Goal: Check status: Check status

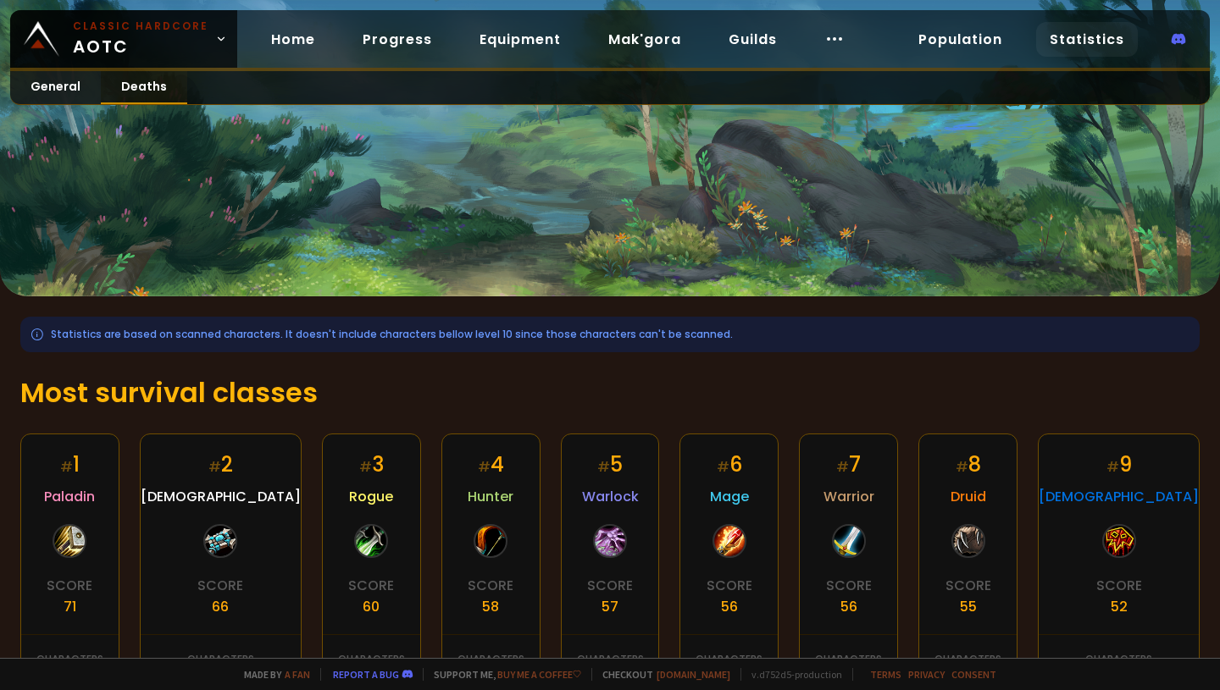
click at [144, 85] on link "Deaths" at bounding box center [144, 87] width 86 height 33
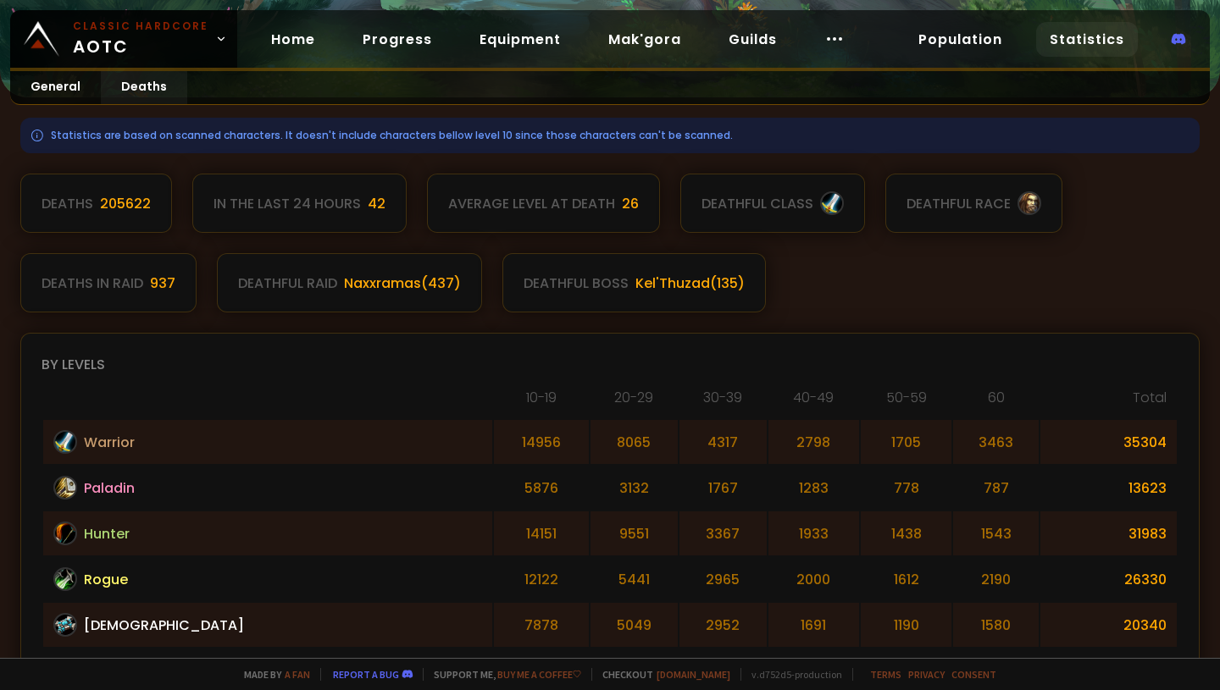
scroll to position [198, 0]
drag, startPoint x: 466, startPoint y: 210, endPoint x: 516, endPoint y: 226, distance: 52.5
click at [516, 226] on div "Average level at death 26" at bounding box center [543, 203] width 233 height 59
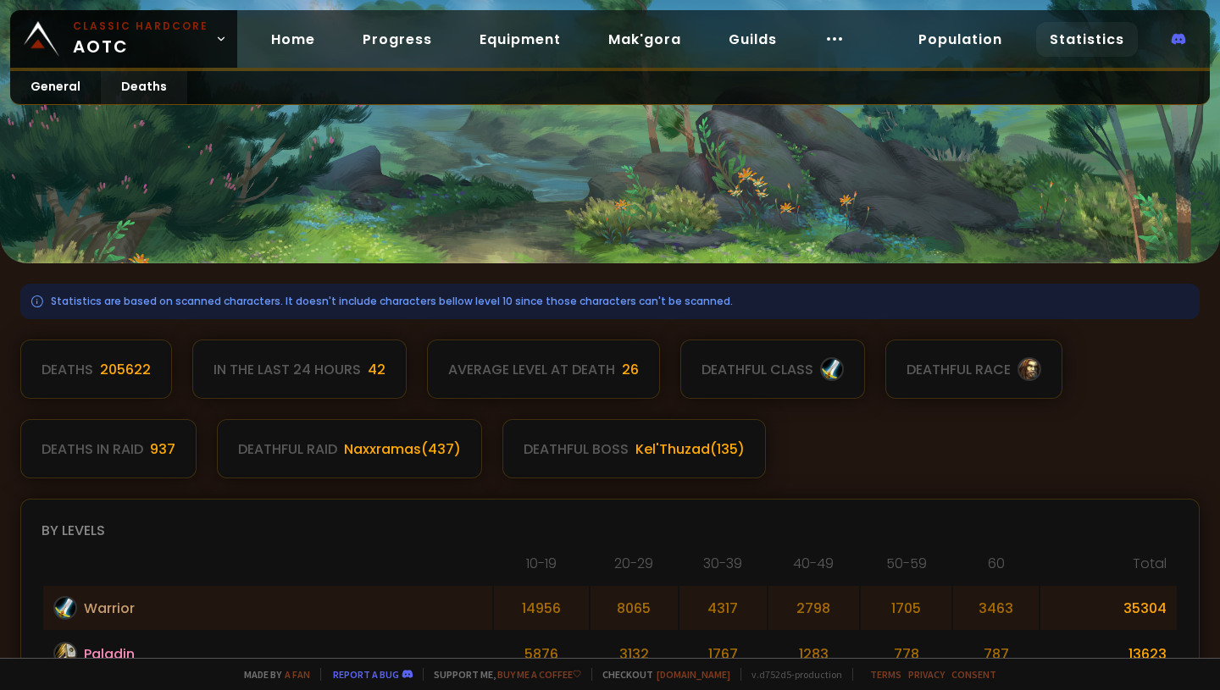
scroll to position [0, 0]
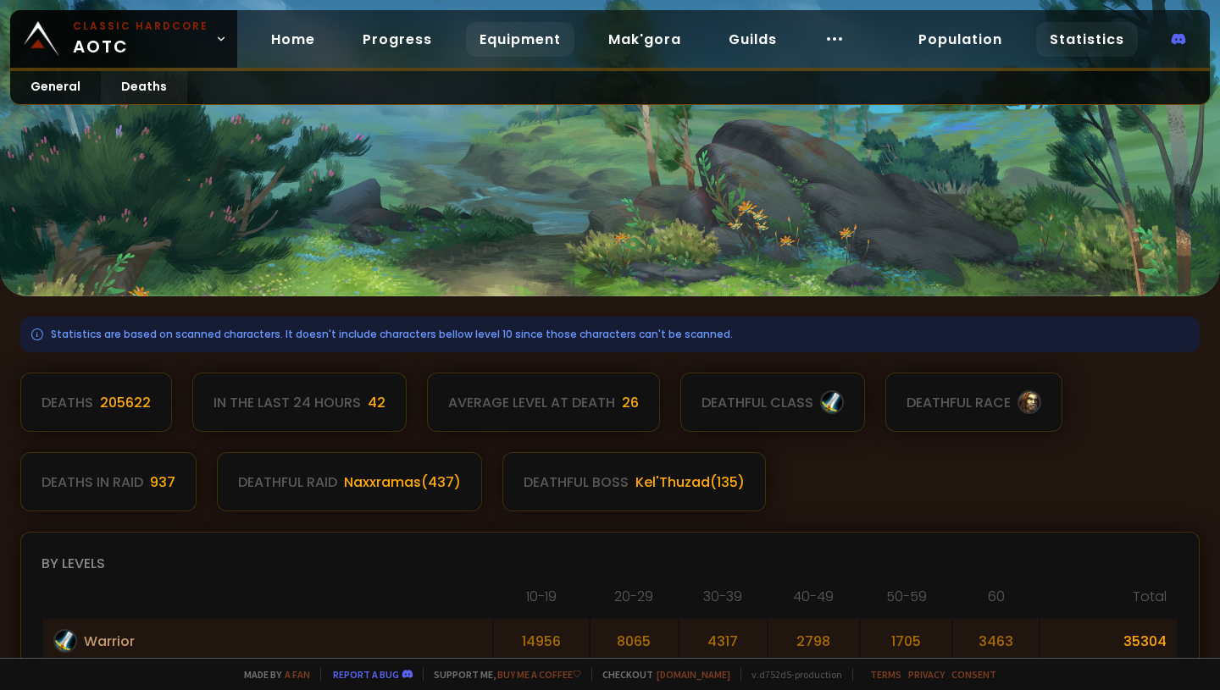
click at [519, 37] on link "Equipment" at bounding box center [520, 39] width 108 height 35
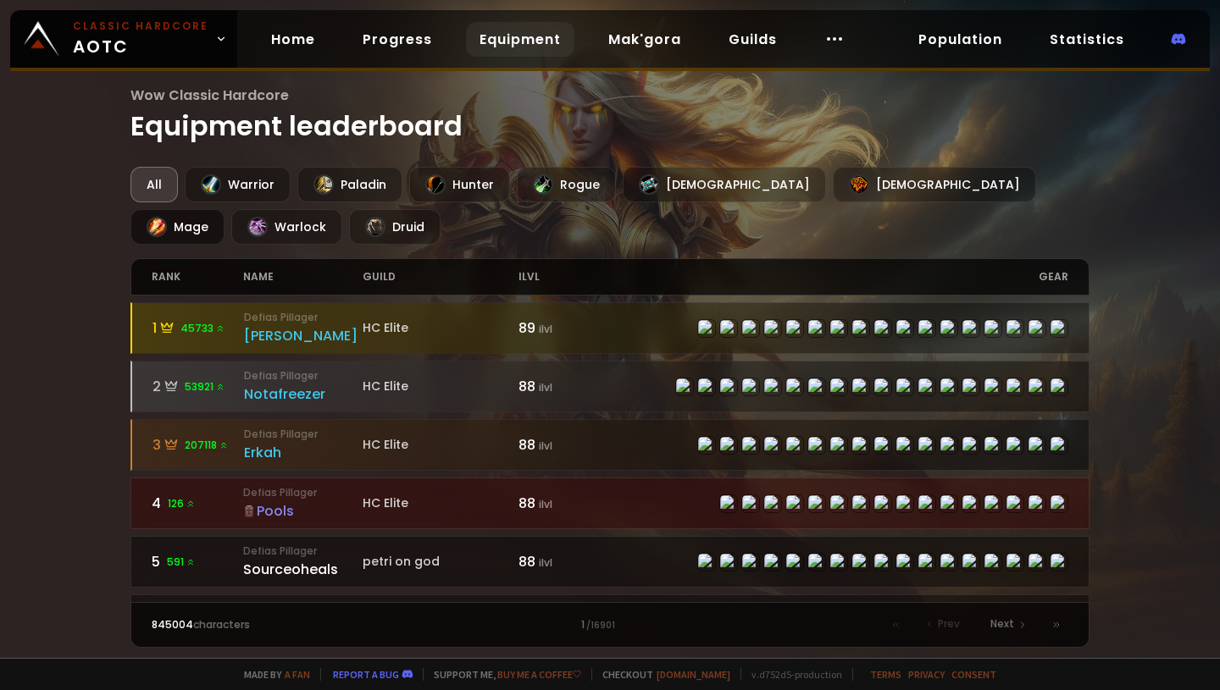
click at [224, 209] on div "Mage" at bounding box center [177, 227] width 94 height 36
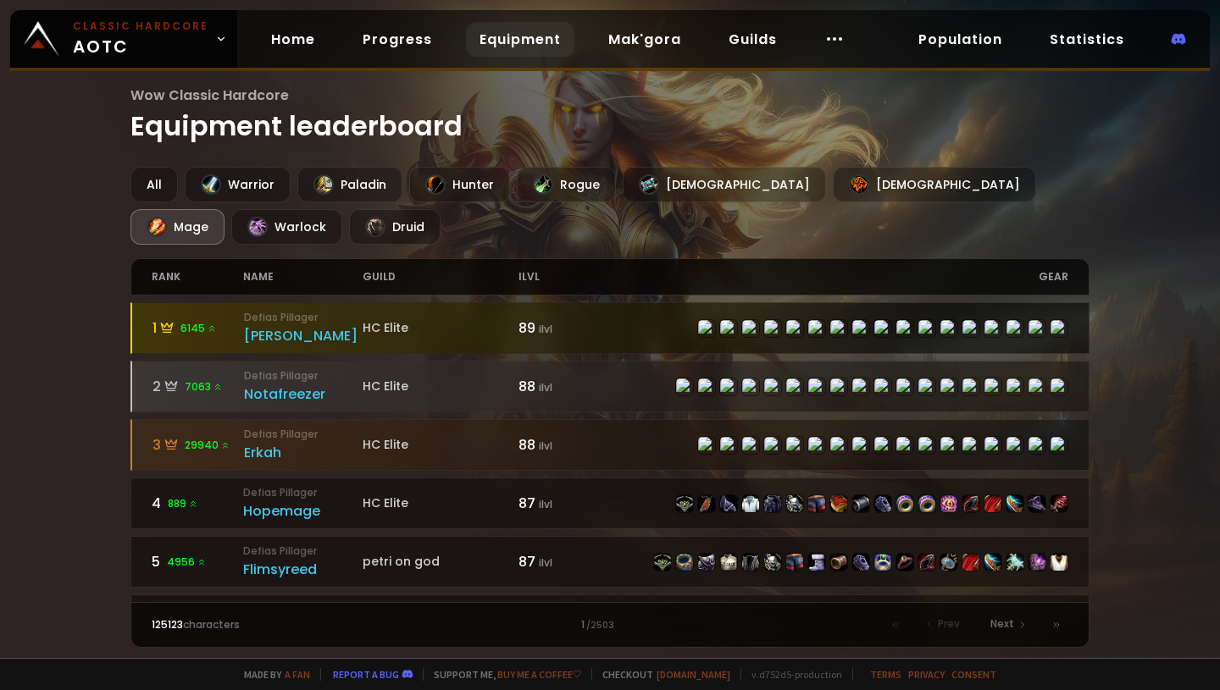
click at [330, 326] on div "[PERSON_NAME]" at bounding box center [303, 335] width 119 height 21
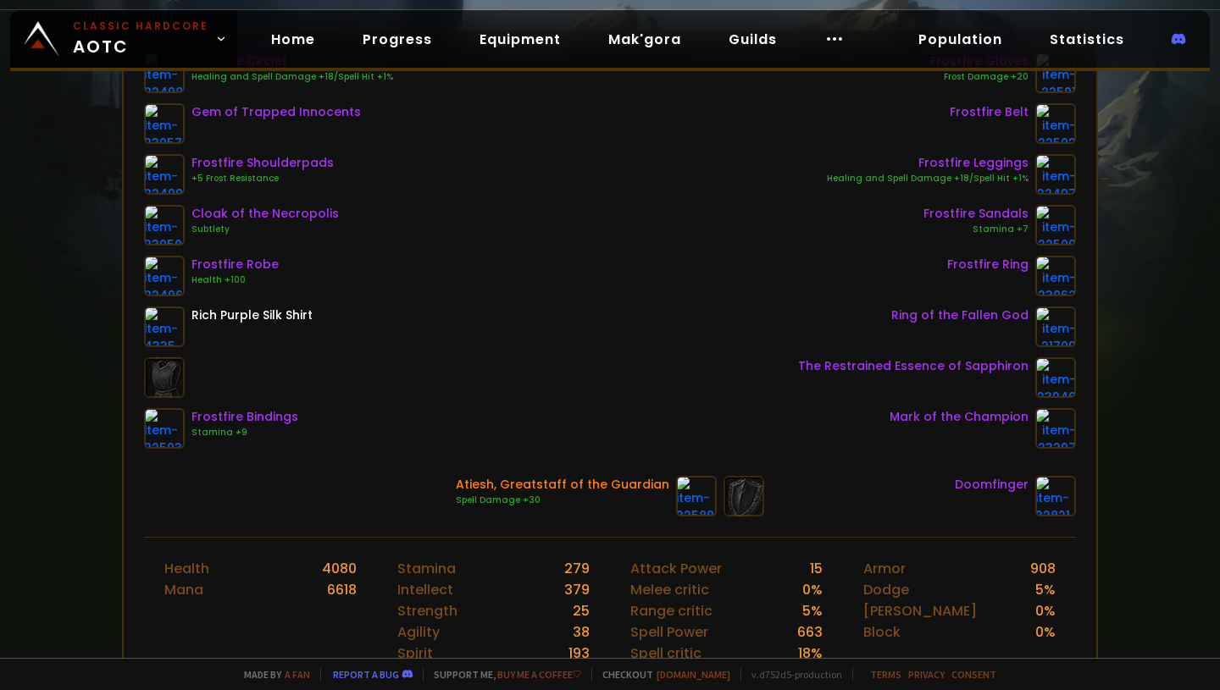
scroll to position [208, 0]
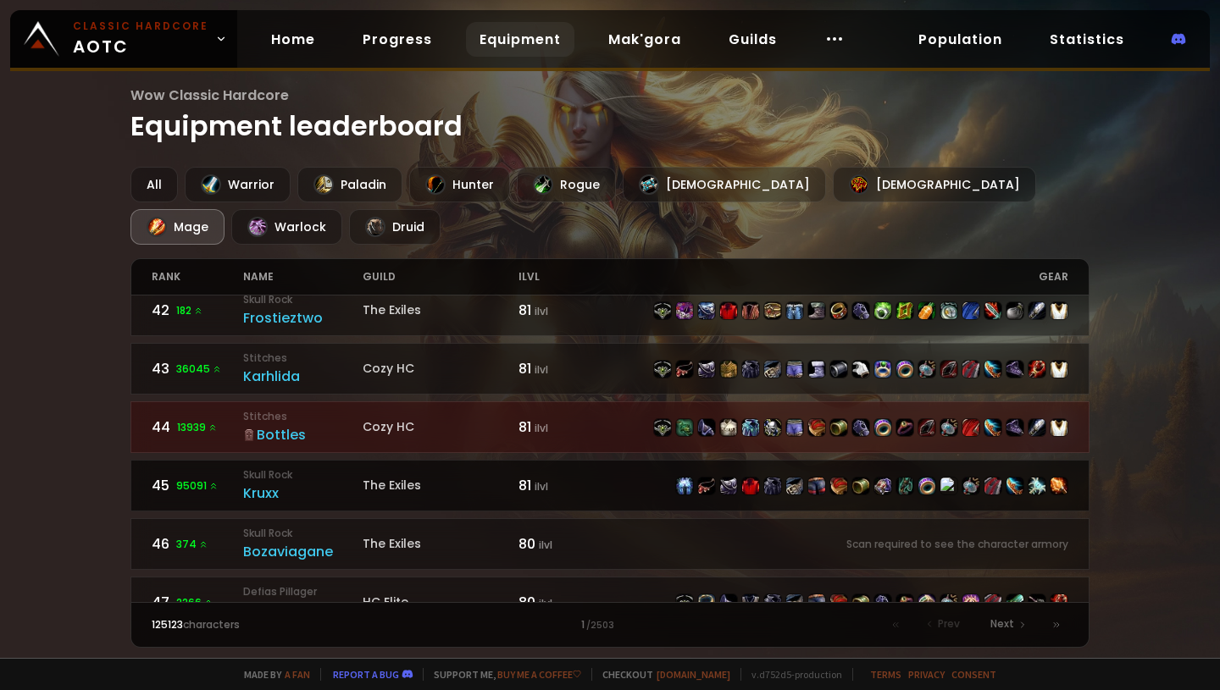
scroll to position [2556, 0]
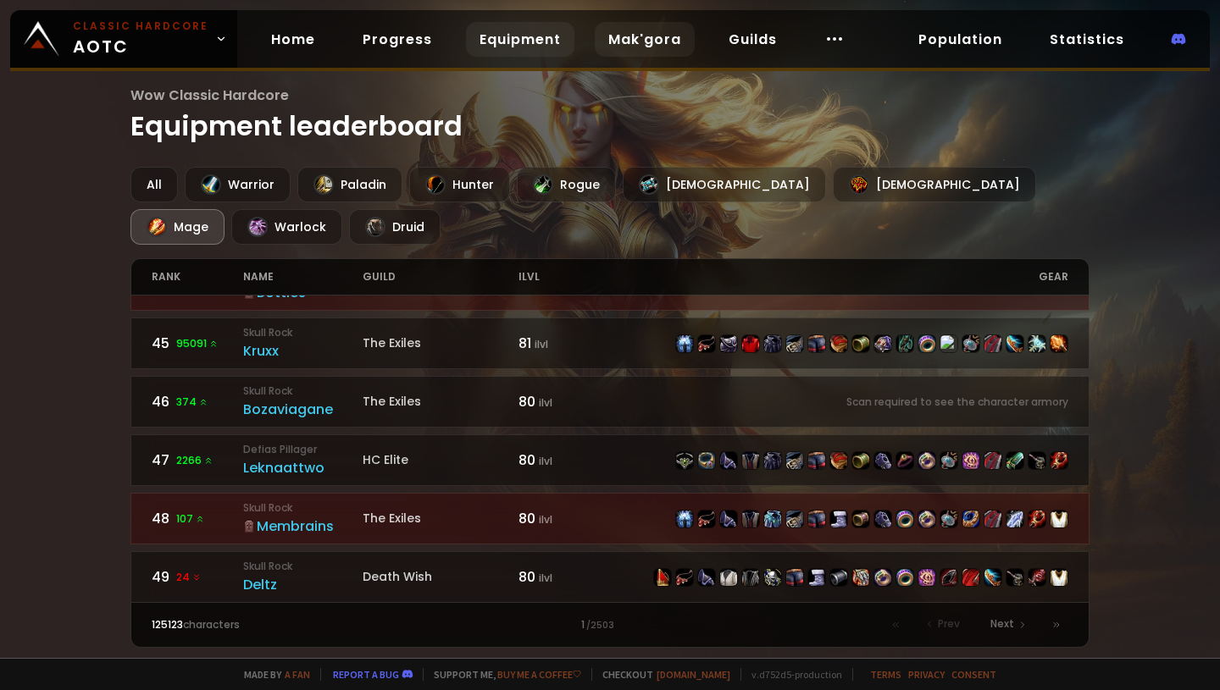
click at [634, 43] on link "Mak'gora" at bounding box center [645, 39] width 100 height 35
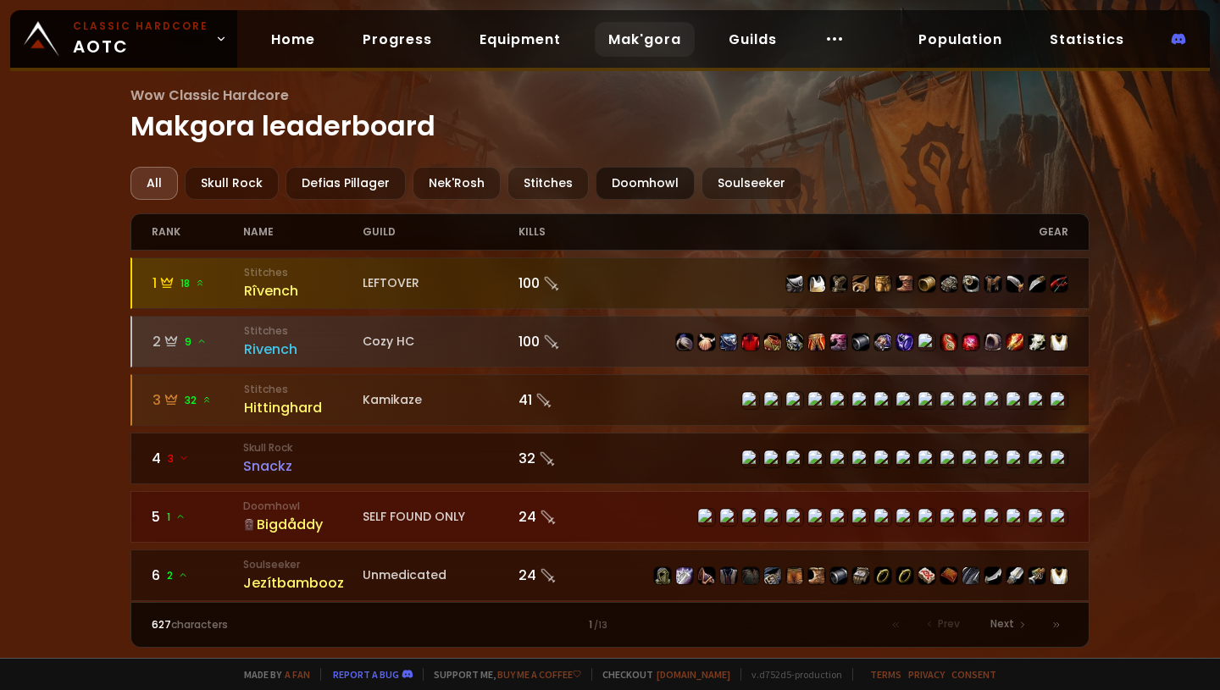
click at [647, 182] on div "Doomhowl" at bounding box center [644, 183] width 99 height 33
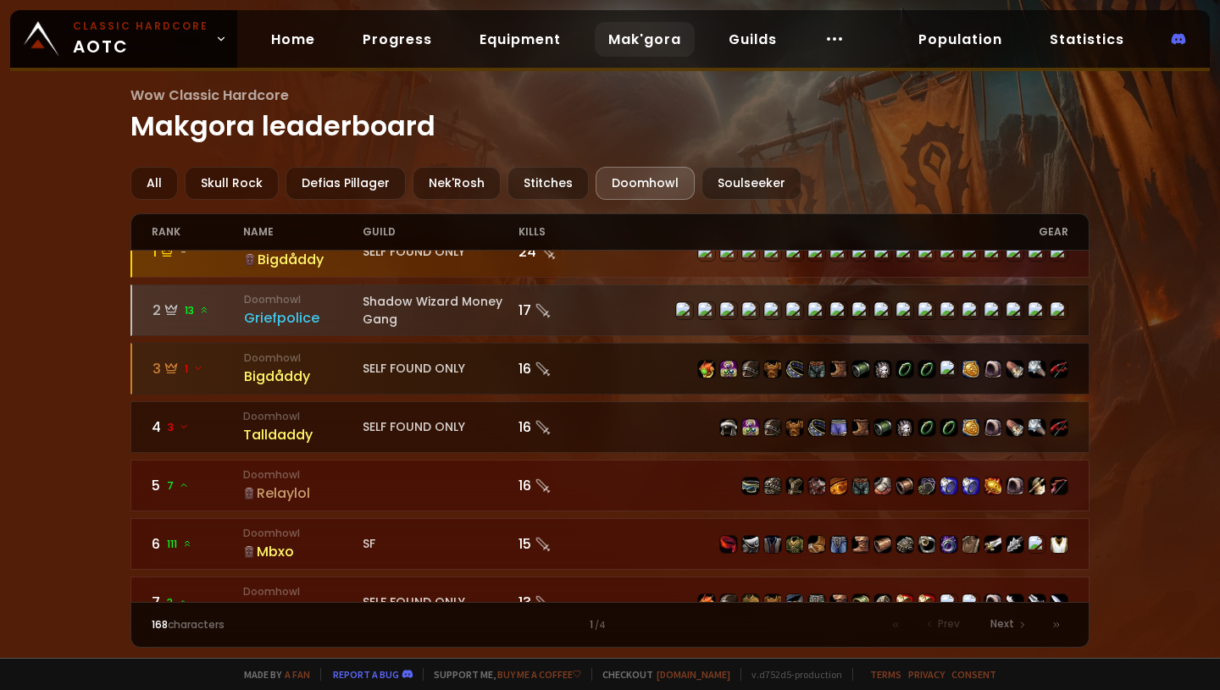
scroll to position [40, 0]
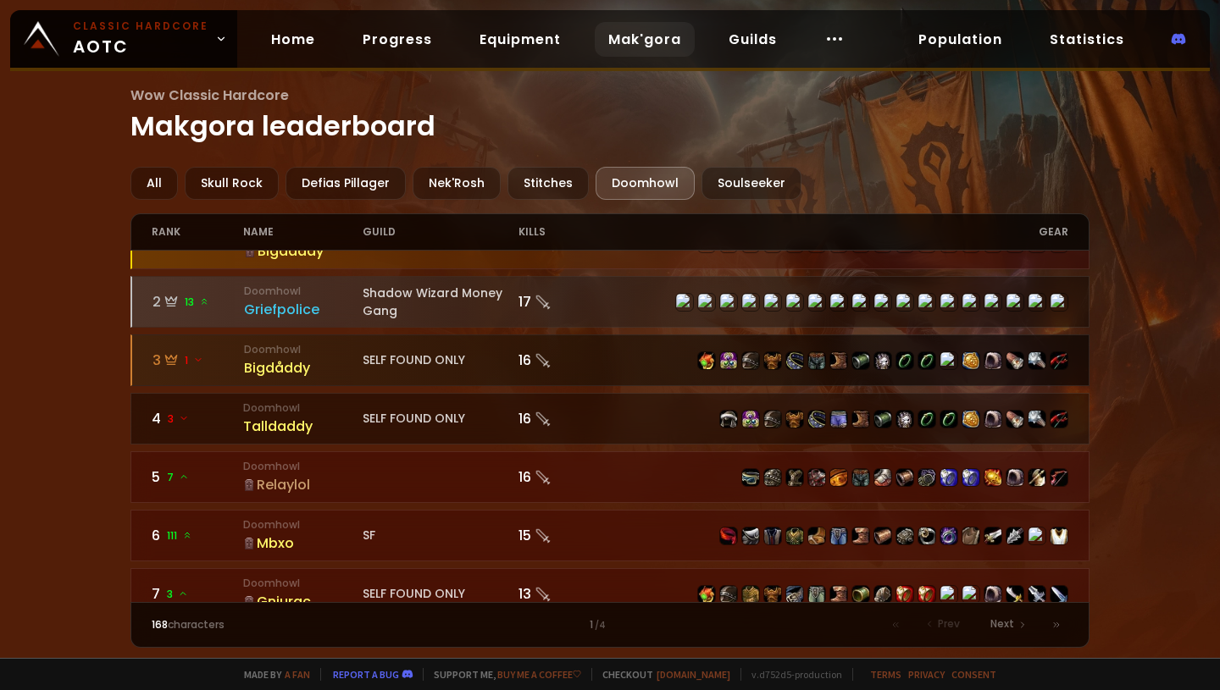
click at [285, 364] on div "Bigdåddy" at bounding box center [303, 367] width 119 height 21
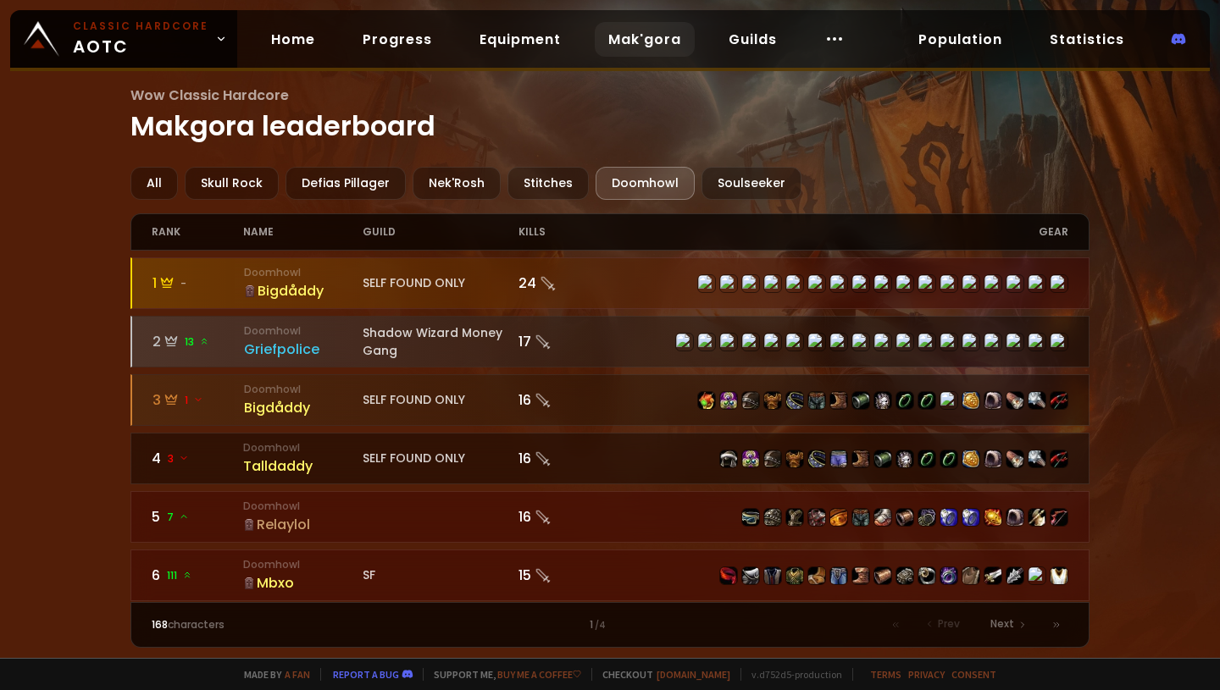
click at [301, 280] on div "Bigdåddy" at bounding box center [303, 290] width 119 height 21
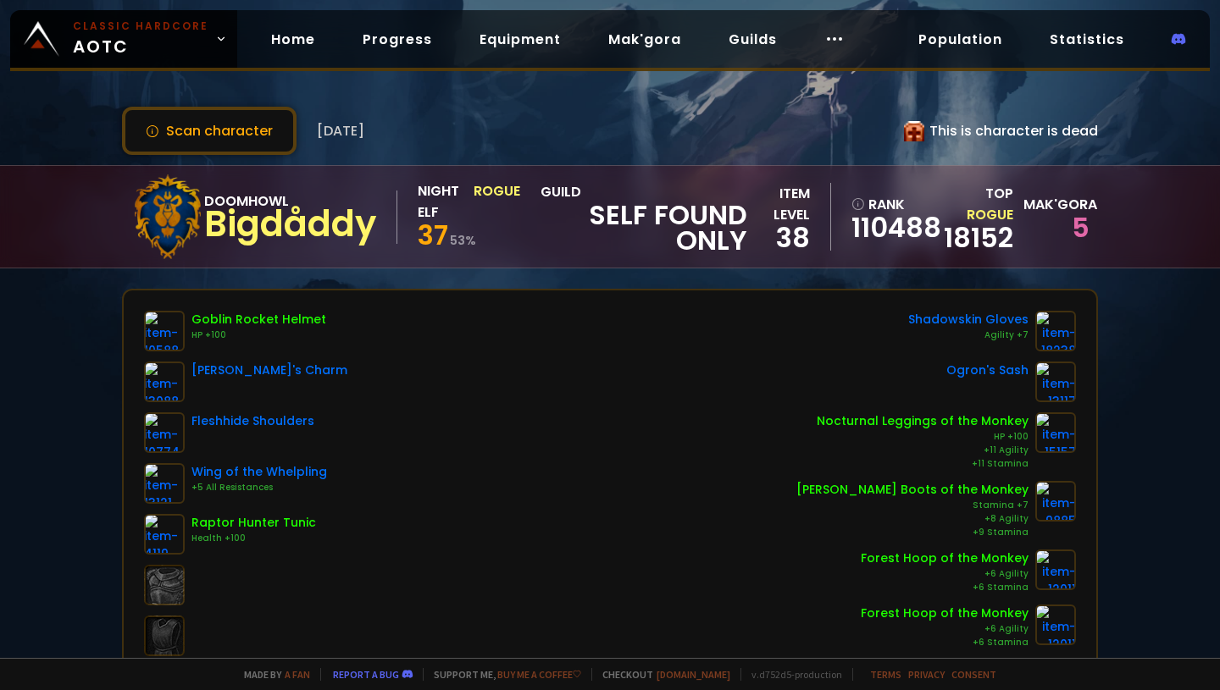
scroll to position [24, 0]
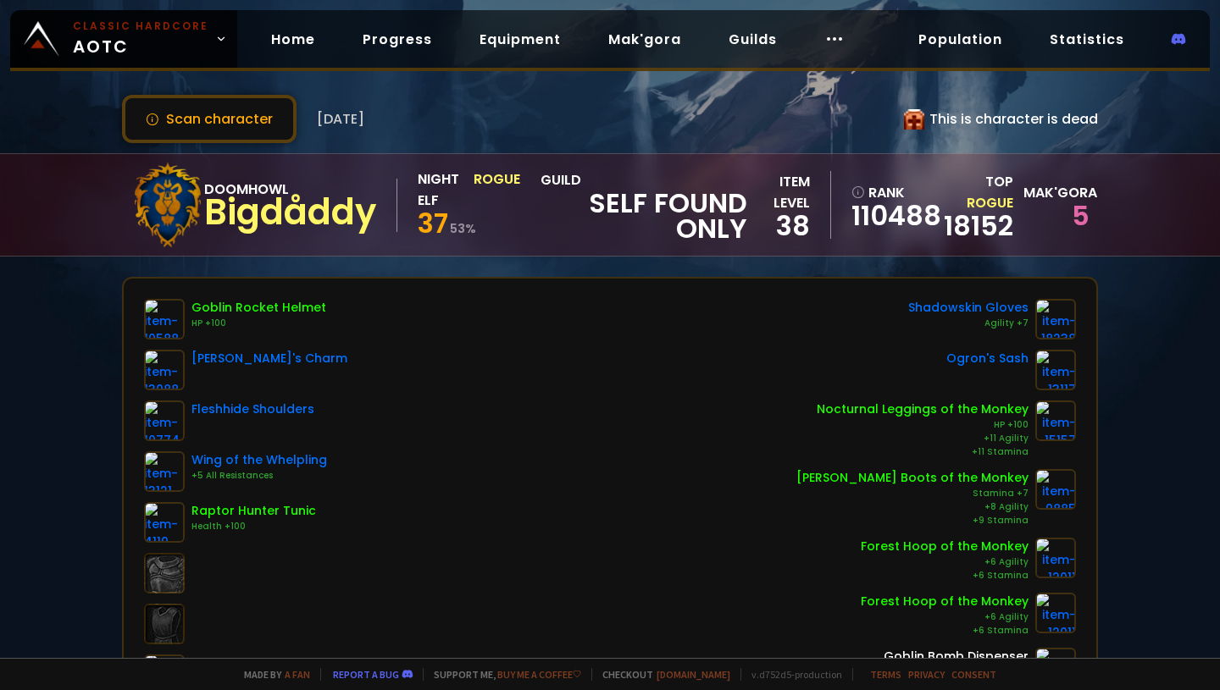
click at [1078, 211] on div "5" at bounding box center [1056, 215] width 66 height 25
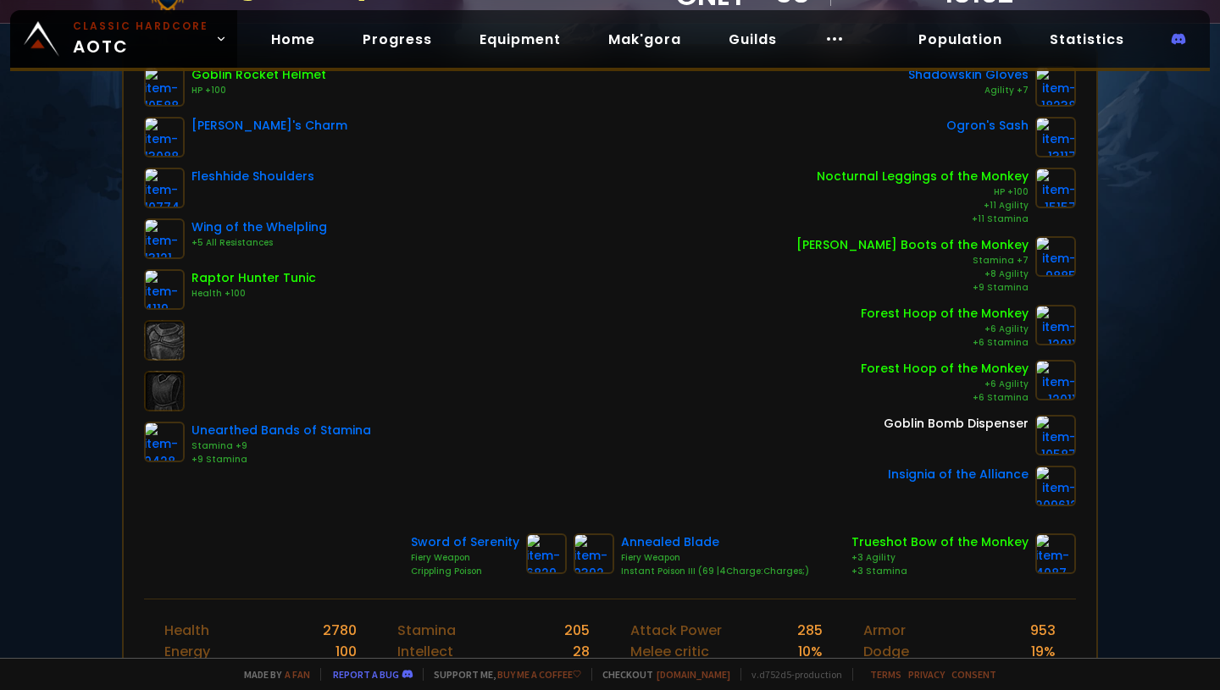
scroll to position [0, 0]
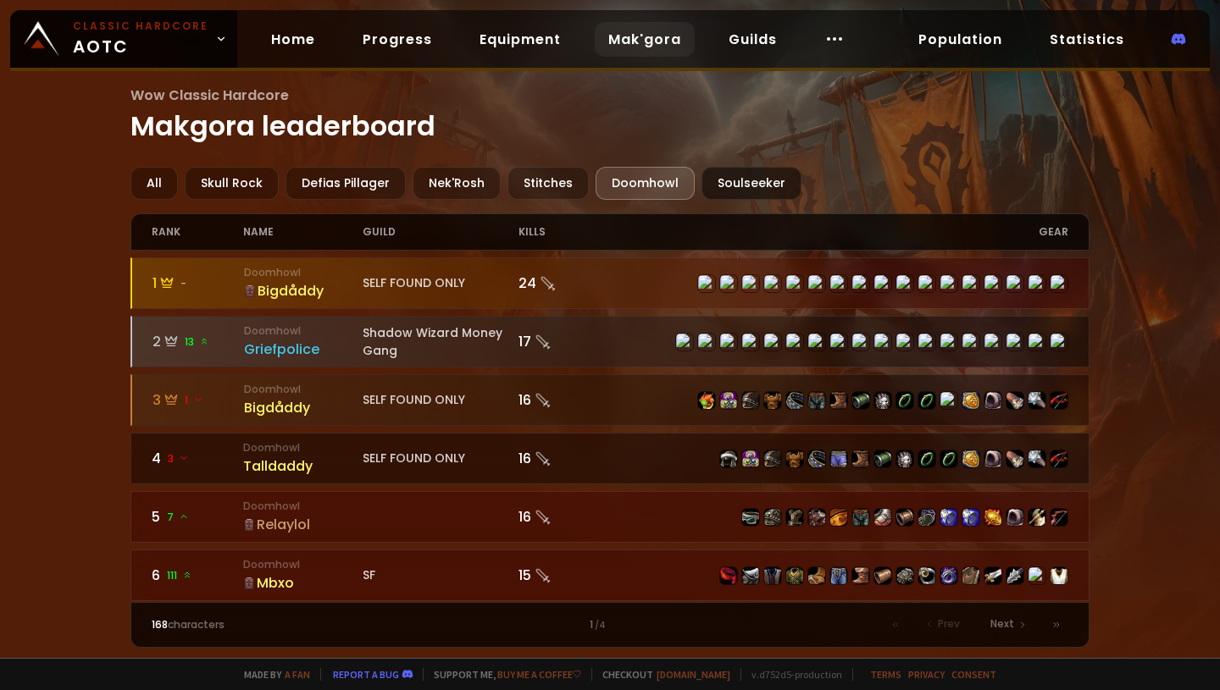
click at [717, 192] on div "Soulseeker" at bounding box center [751, 183] width 100 height 33
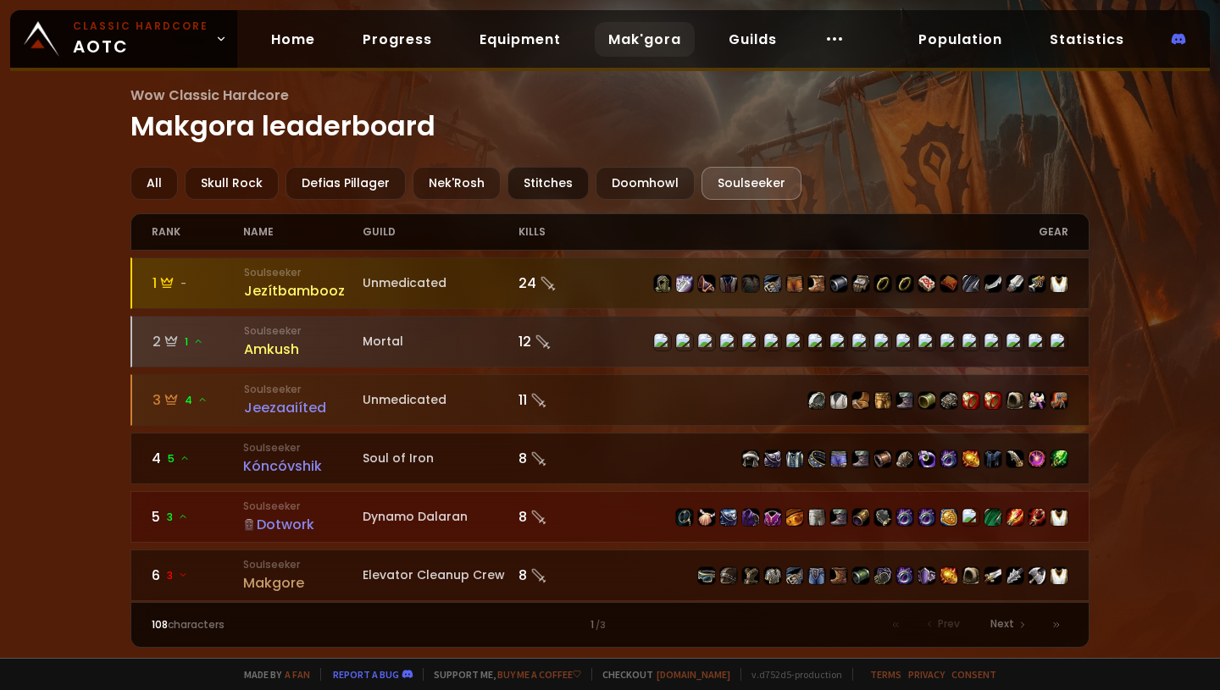
click at [535, 173] on div "Stitches" at bounding box center [547, 183] width 81 height 33
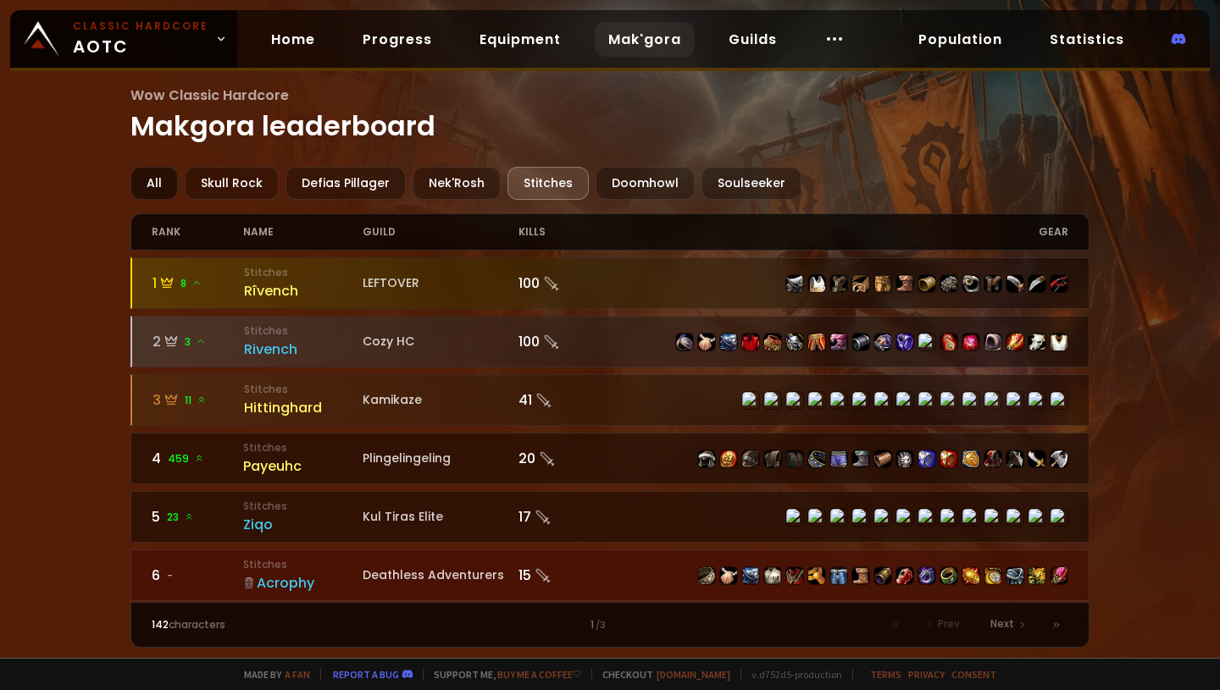
click at [149, 179] on div "All" at bounding box center [153, 183] width 47 height 33
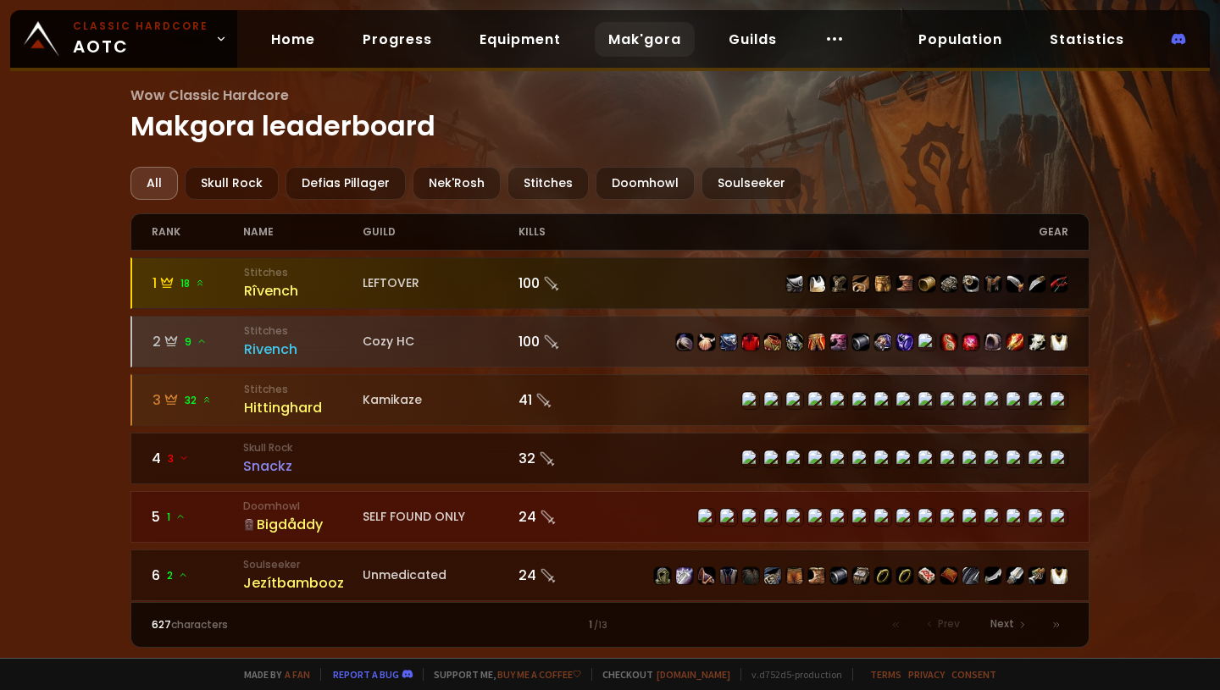
click at [278, 289] on div "Rîvench" at bounding box center [303, 290] width 119 height 21
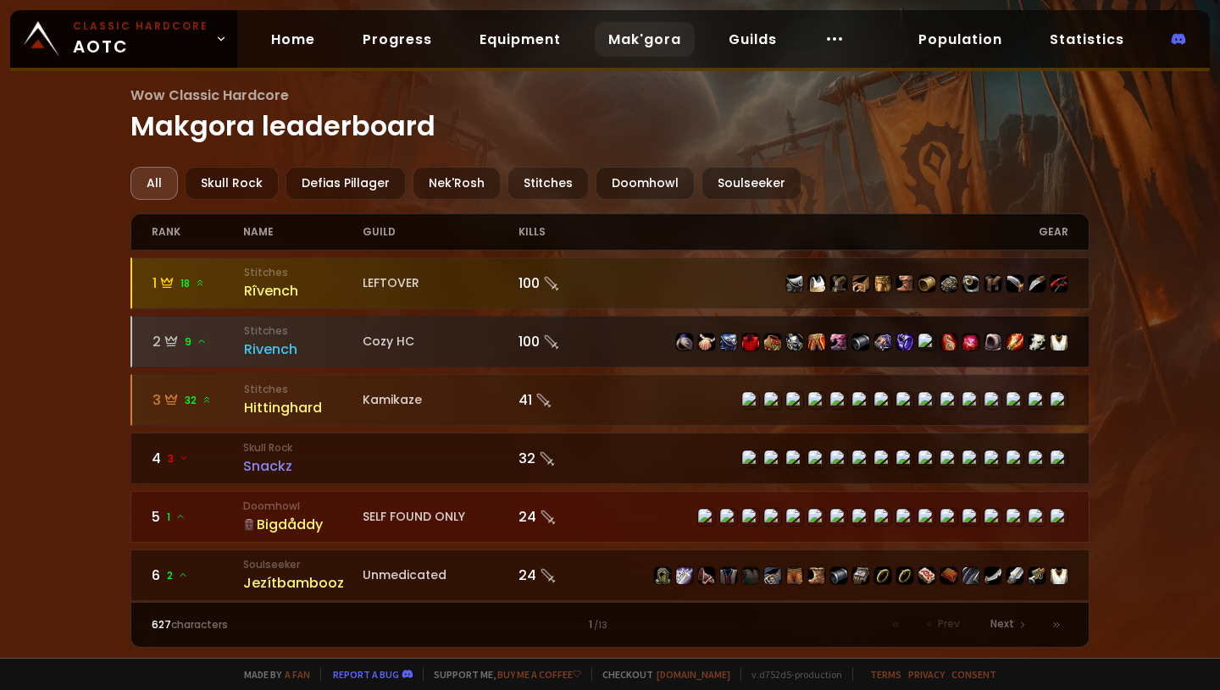
click at [293, 352] on div "Rivench" at bounding box center [303, 349] width 119 height 21
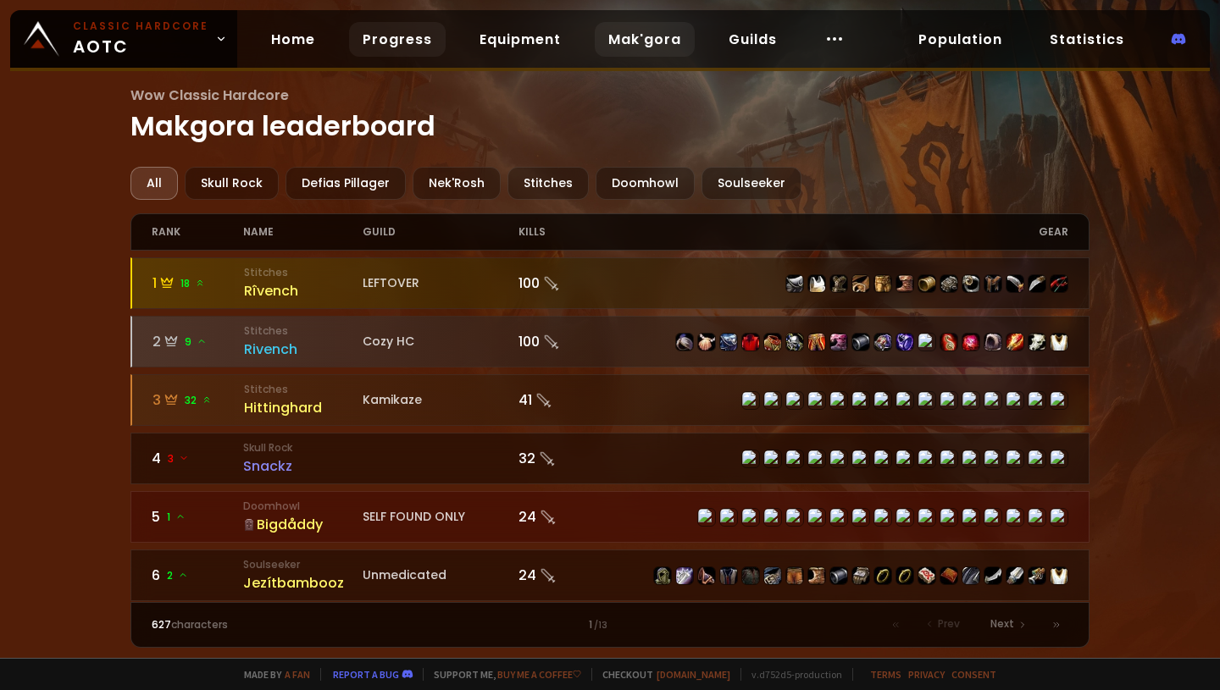
click at [388, 45] on link "Progress" at bounding box center [397, 39] width 97 height 35
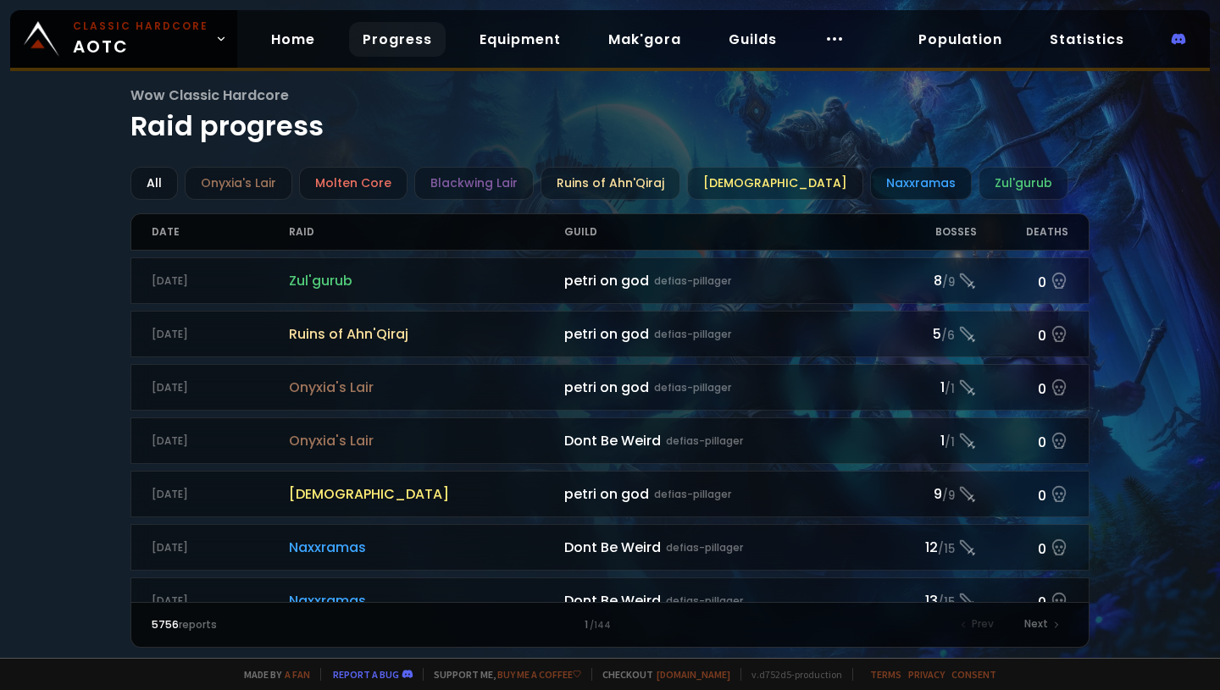
click at [879, 174] on div "Naxxramas" at bounding box center [921, 183] width 102 height 33
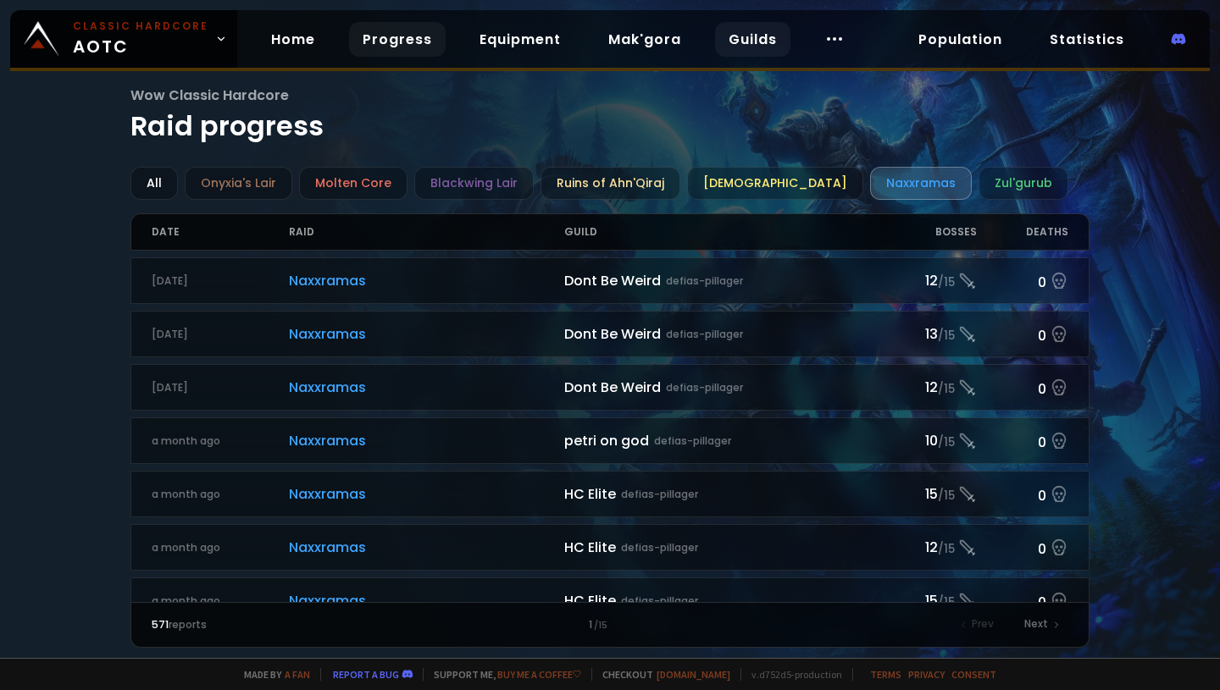
click at [734, 43] on link "Guilds" at bounding box center [752, 39] width 75 height 35
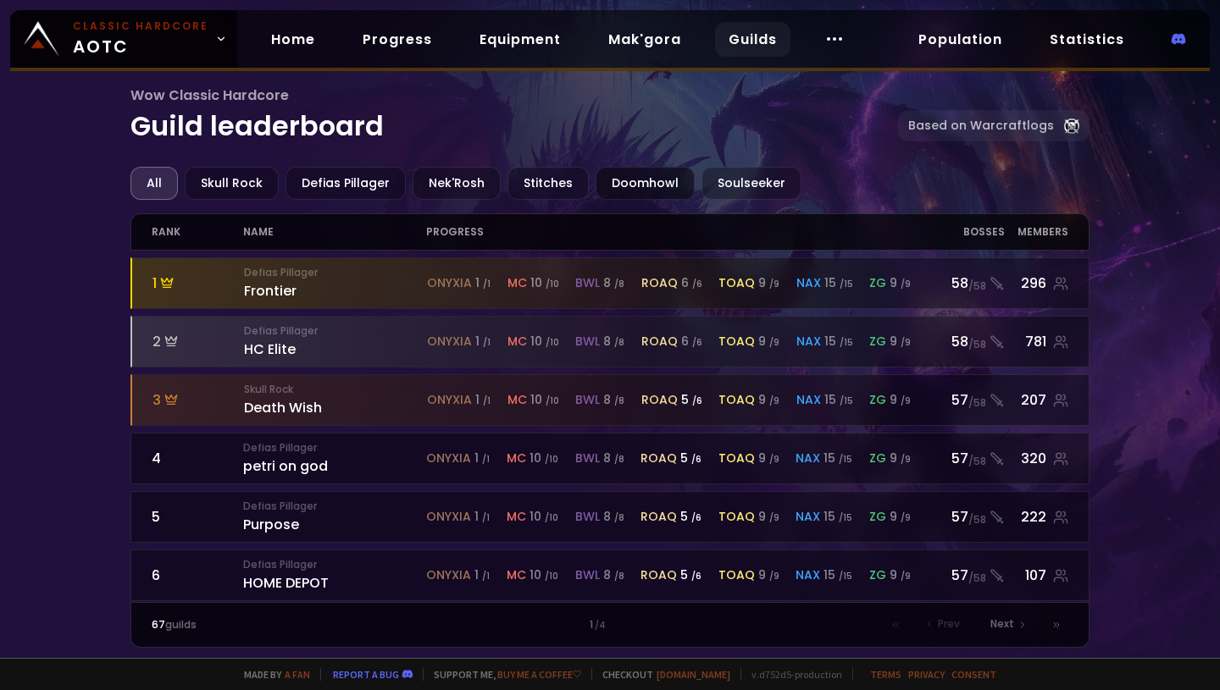
click at [641, 178] on div "Doomhowl" at bounding box center [644, 183] width 99 height 33
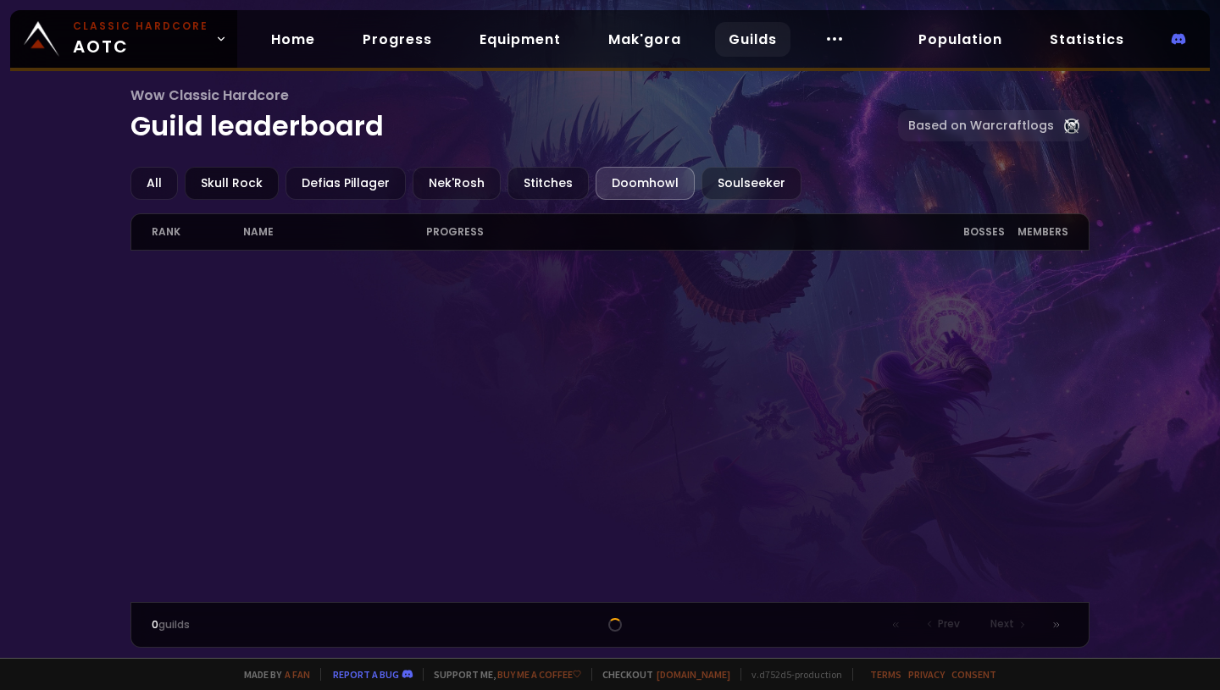
click at [242, 186] on div "Skull Rock" at bounding box center [232, 183] width 94 height 33
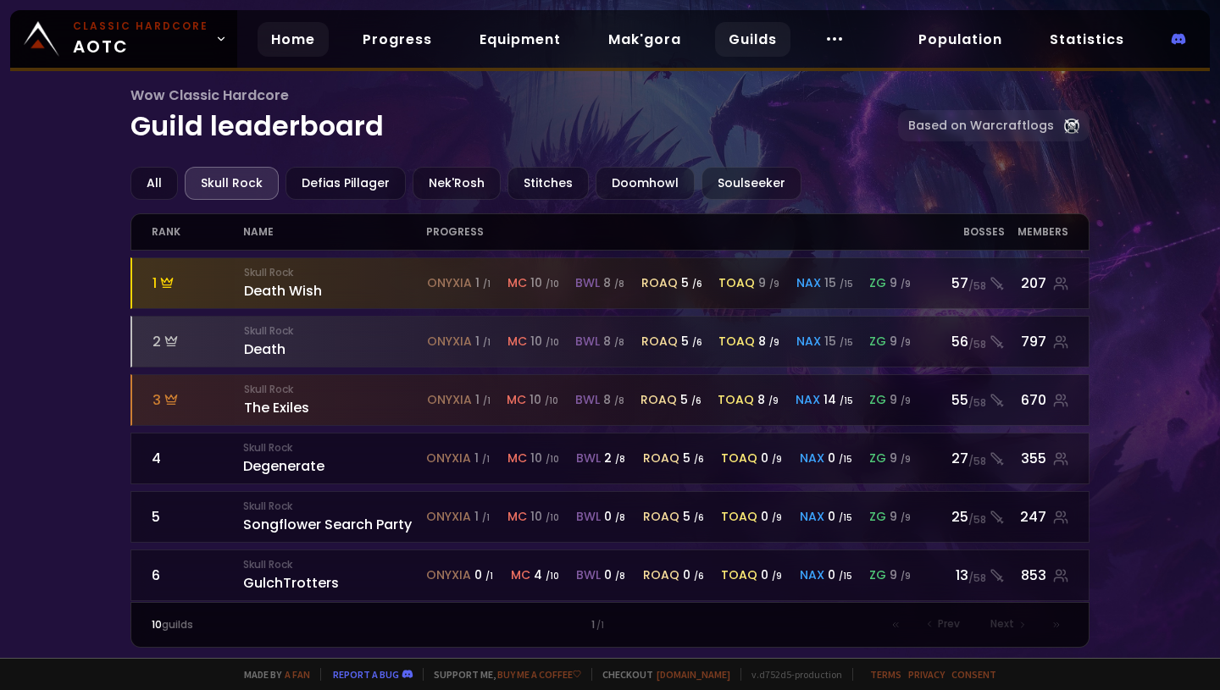
click at [295, 42] on link "Home" at bounding box center [293, 39] width 71 height 35
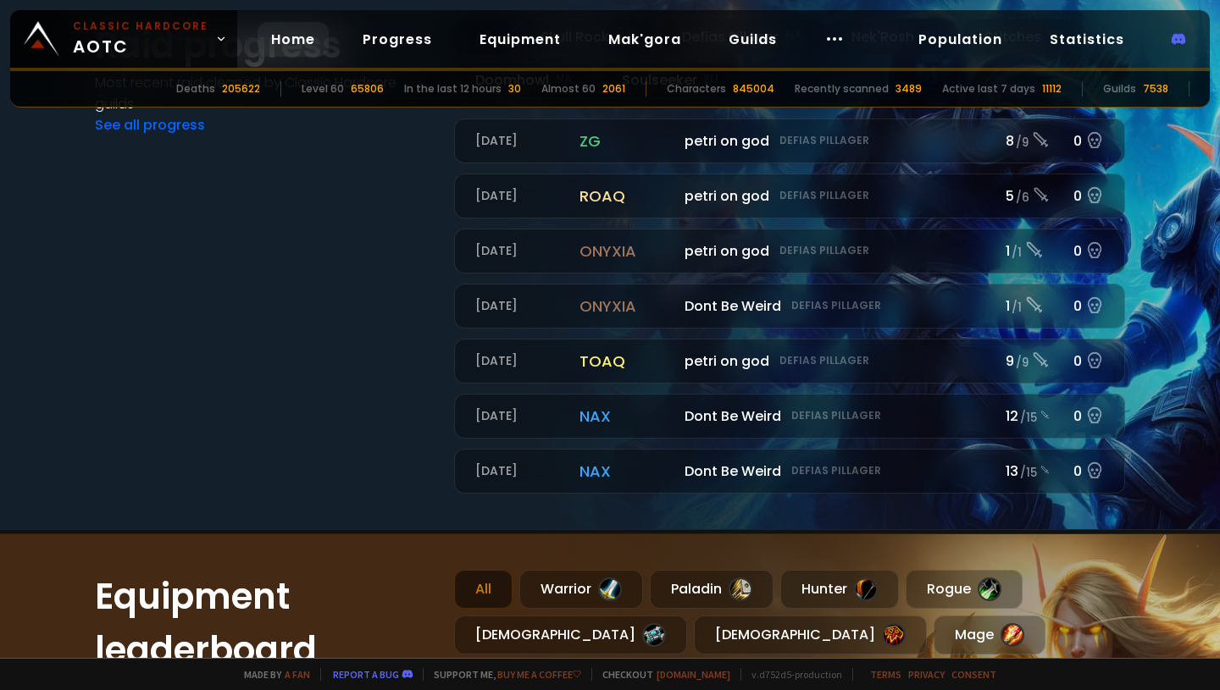
scroll to position [330, 0]
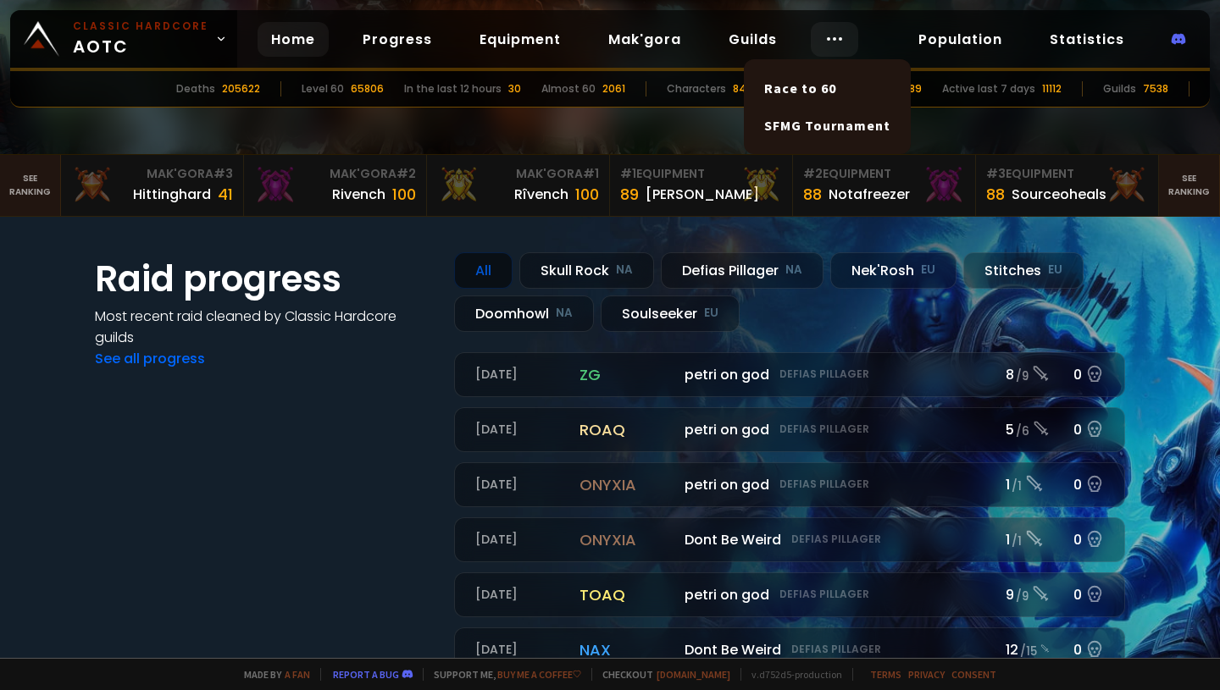
click at [824, 45] on icon at bounding box center [834, 39] width 20 height 20
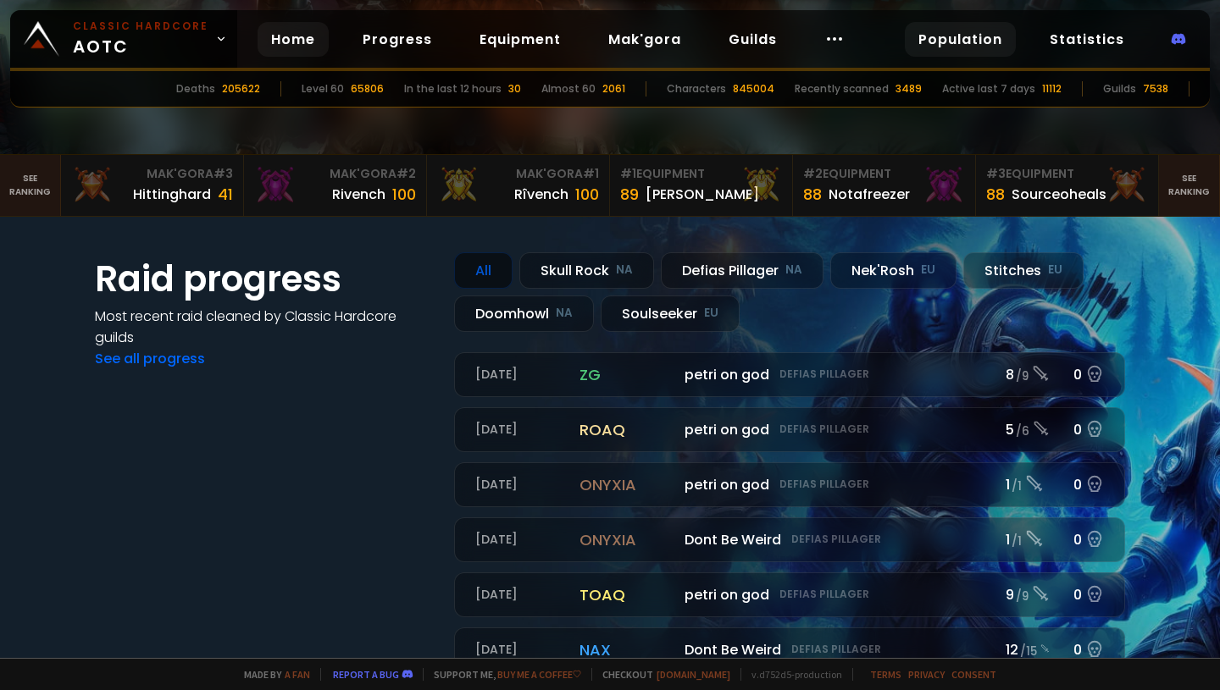
click at [963, 35] on link "Population" at bounding box center [960, 39] width 111 height 35
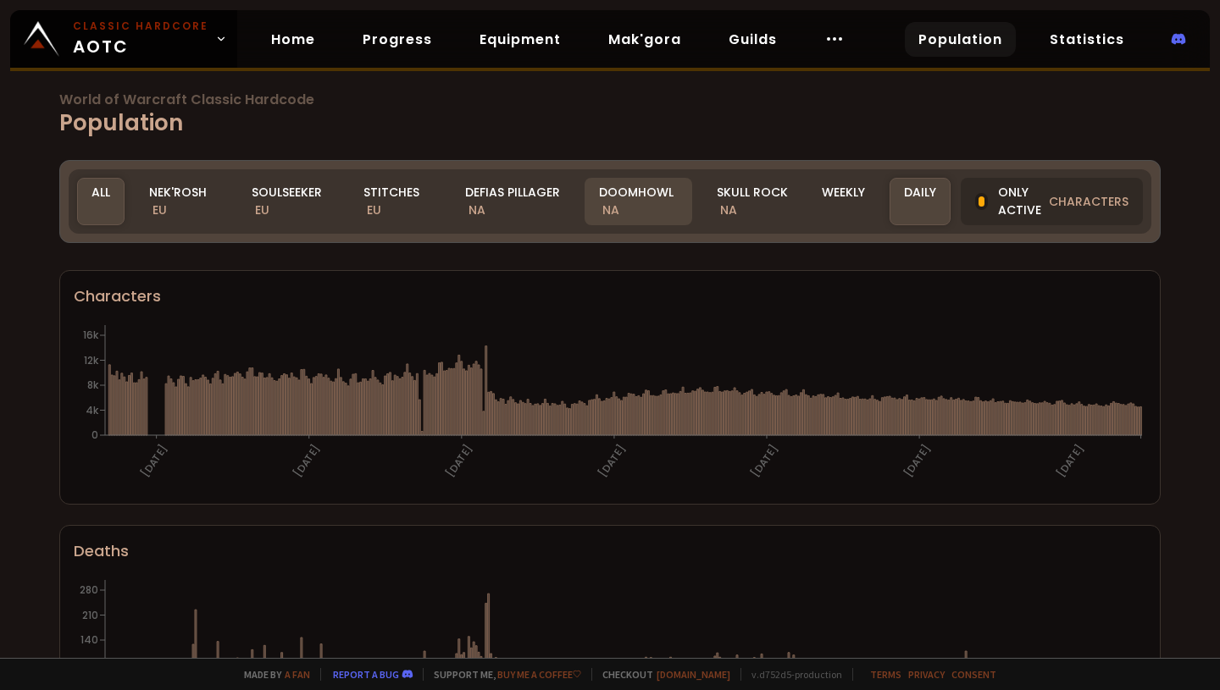
click at [640, 208] on div "Doomhowl NA" at bounding box center [638, 201] width 108 height 47
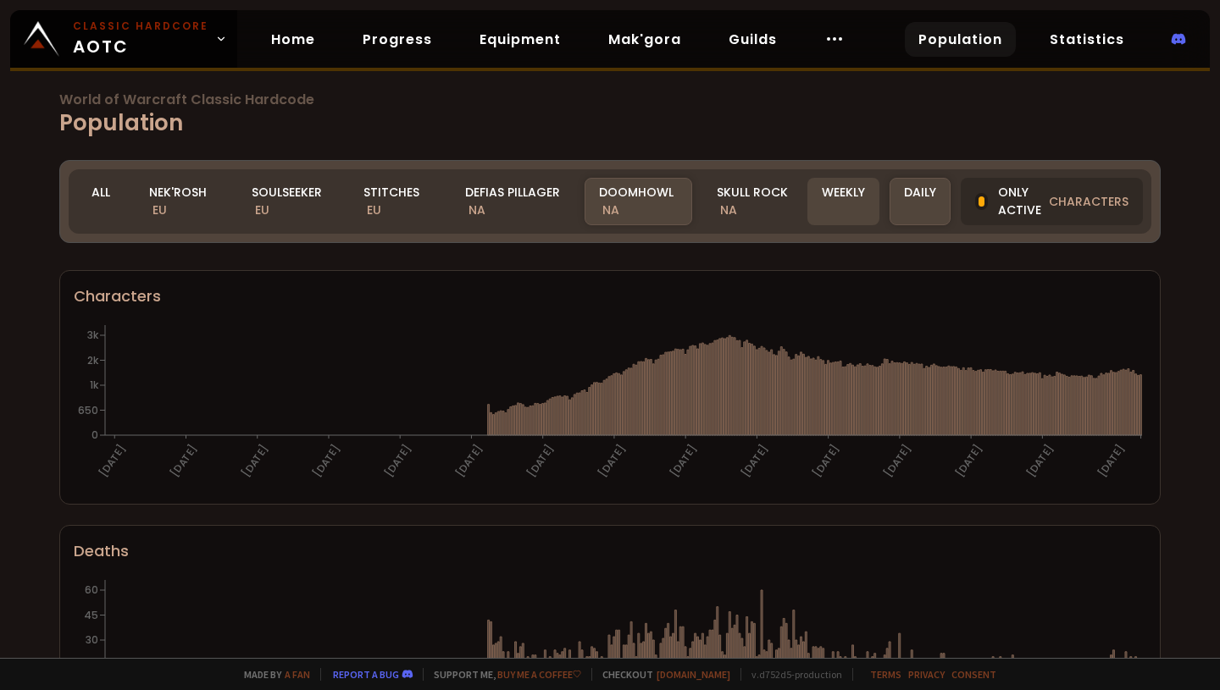
click at [839, 219] on div "Weekly" at bounding box center [843, 201] width 72 height 47
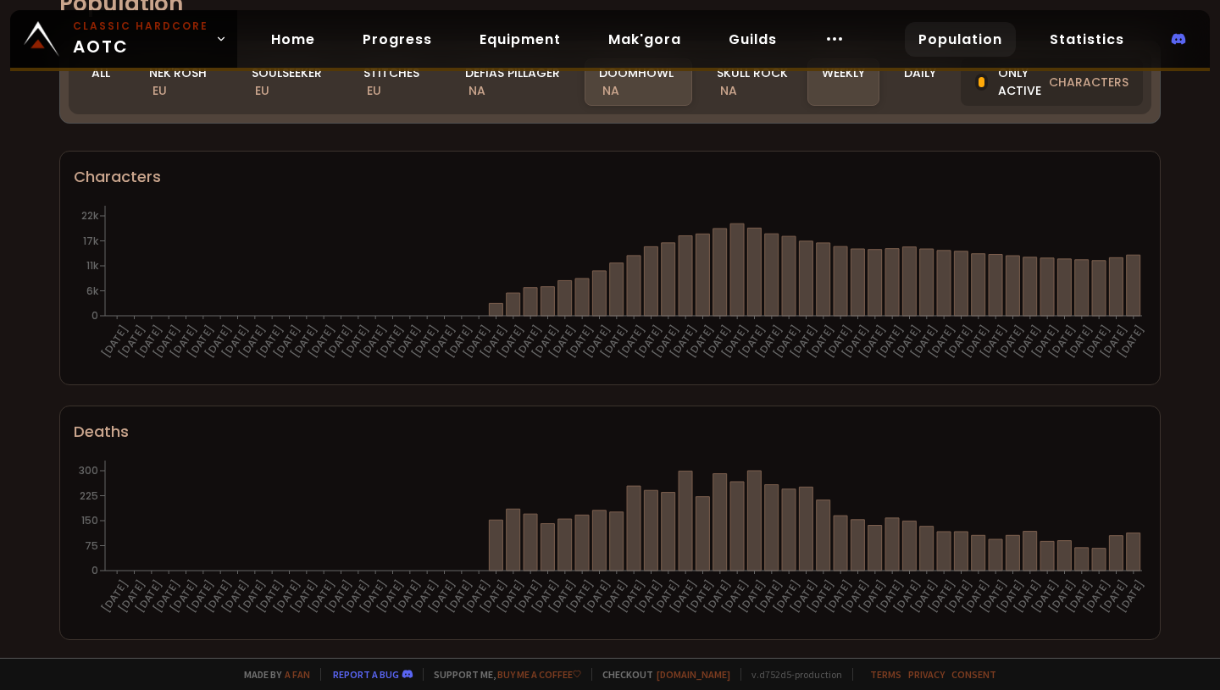
scroll to position [19, 0]
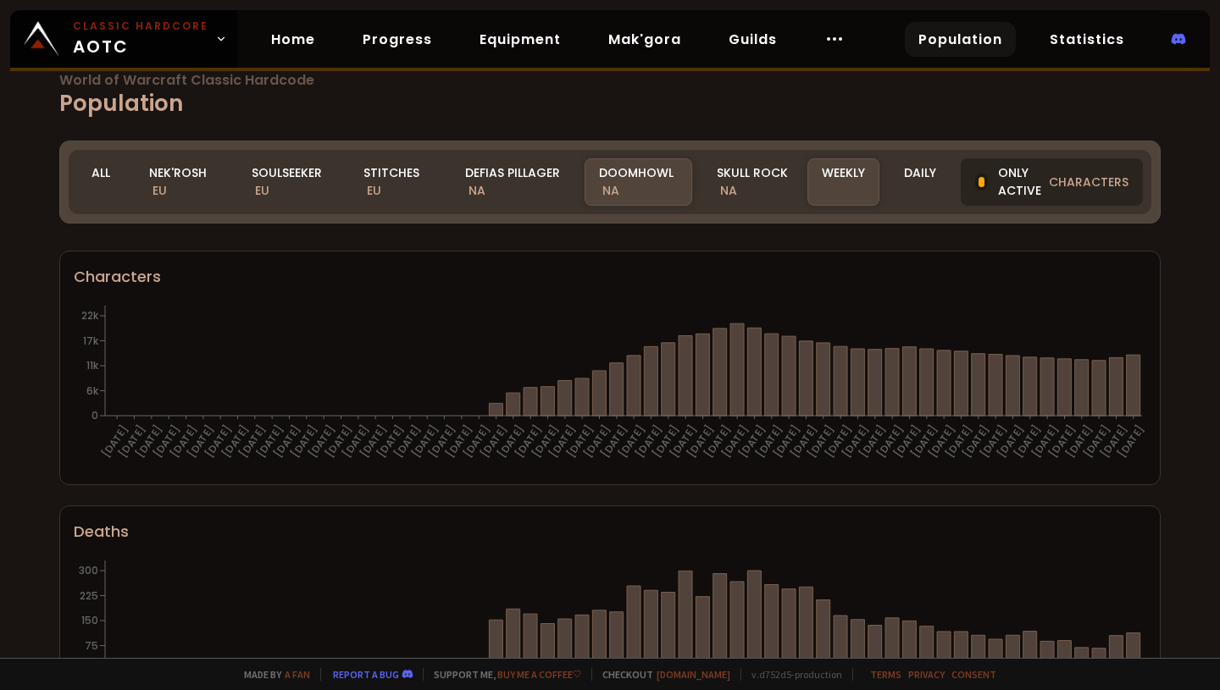
click at [991, 188] on div "Only active characters" at bounding box center [1052, 181] width 182 height 47
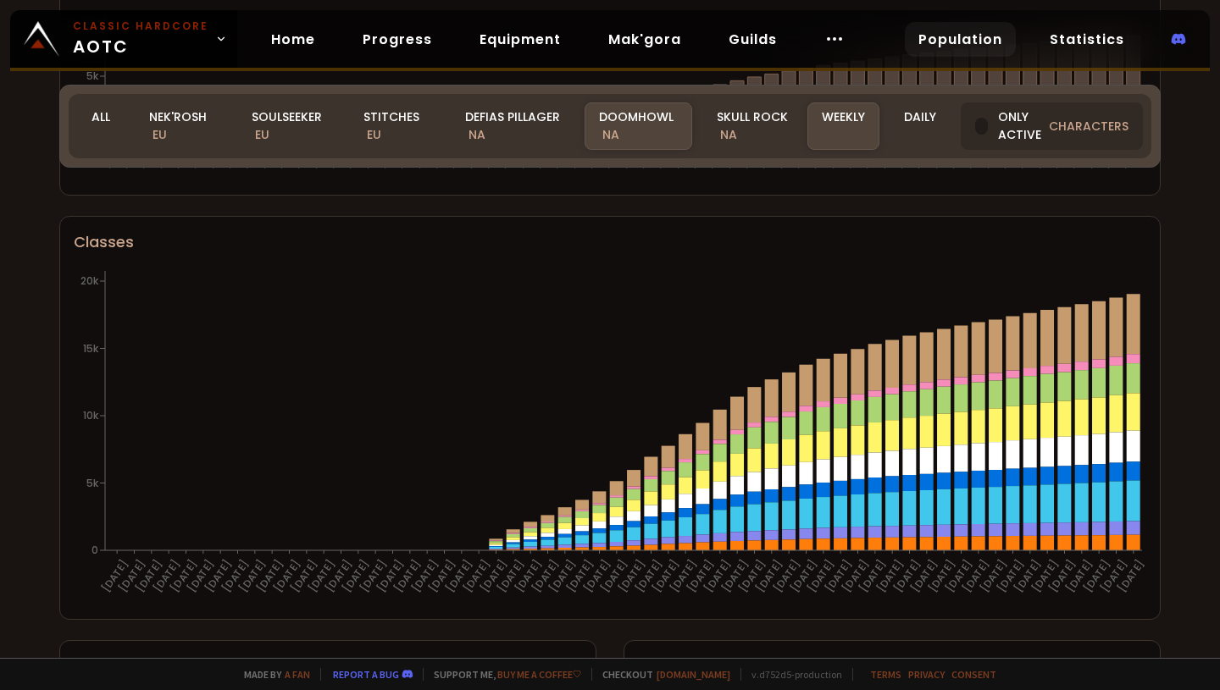
scroll to position [1039, 0]
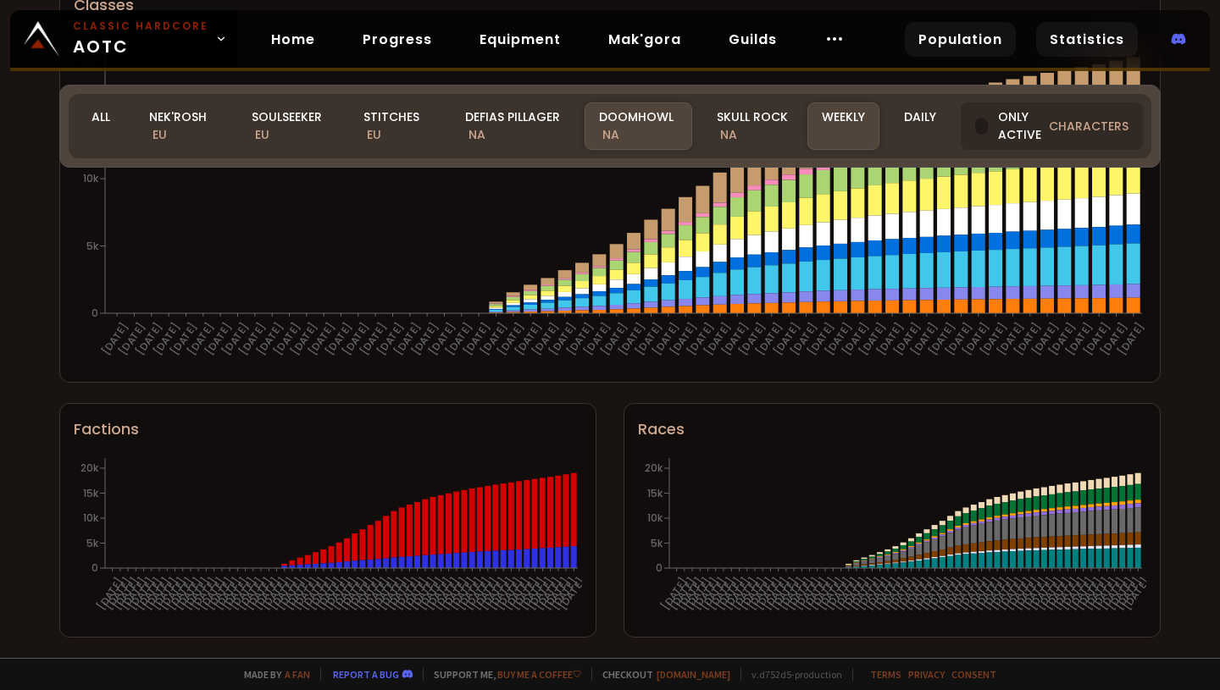
click at [1085, 34] on link "Statistics" at bounding box center [1087, 39] width 102 height 35
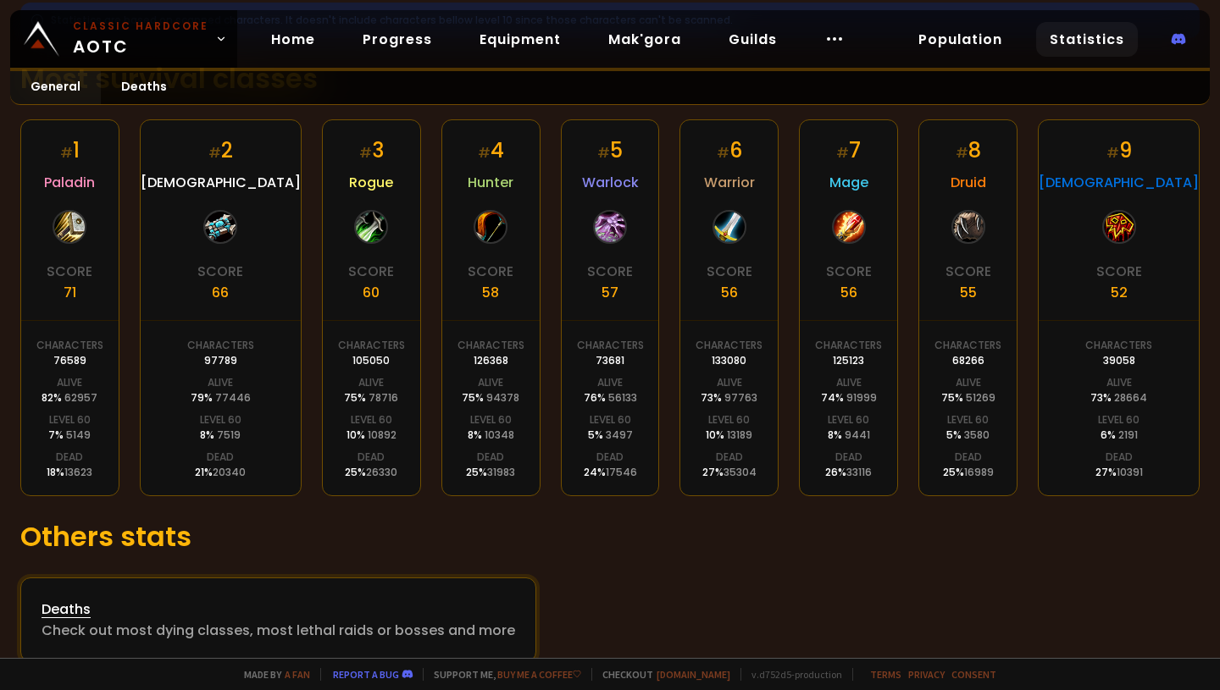
scroll to position [330, 0]
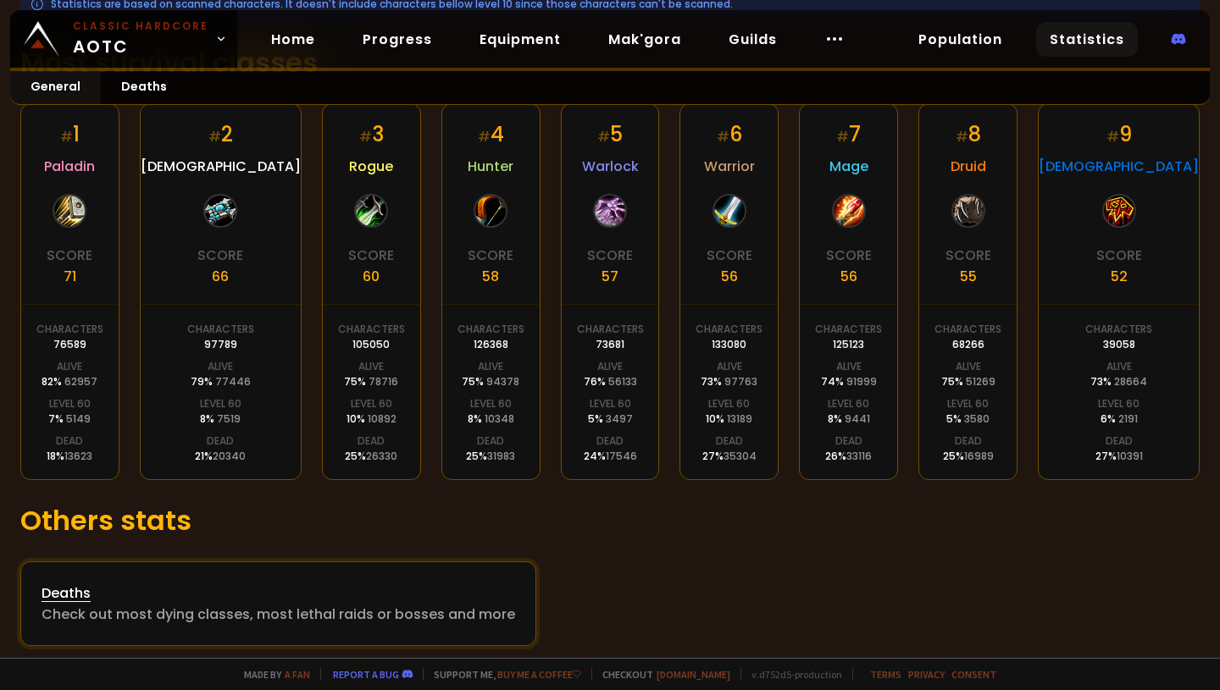
click at [372, 604] on div "Check out most dying classes, most lethal raids or bosses and more" at bounding box center [279, 614] width 474 height 21
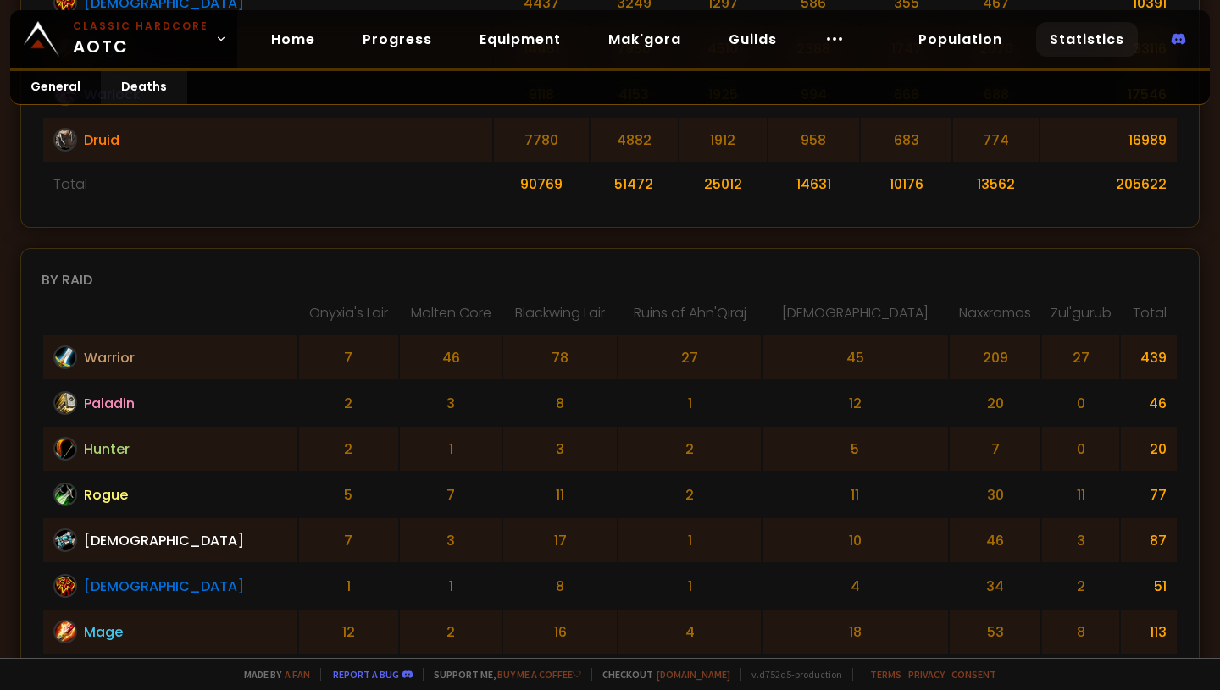
scroll to position [867, 0]
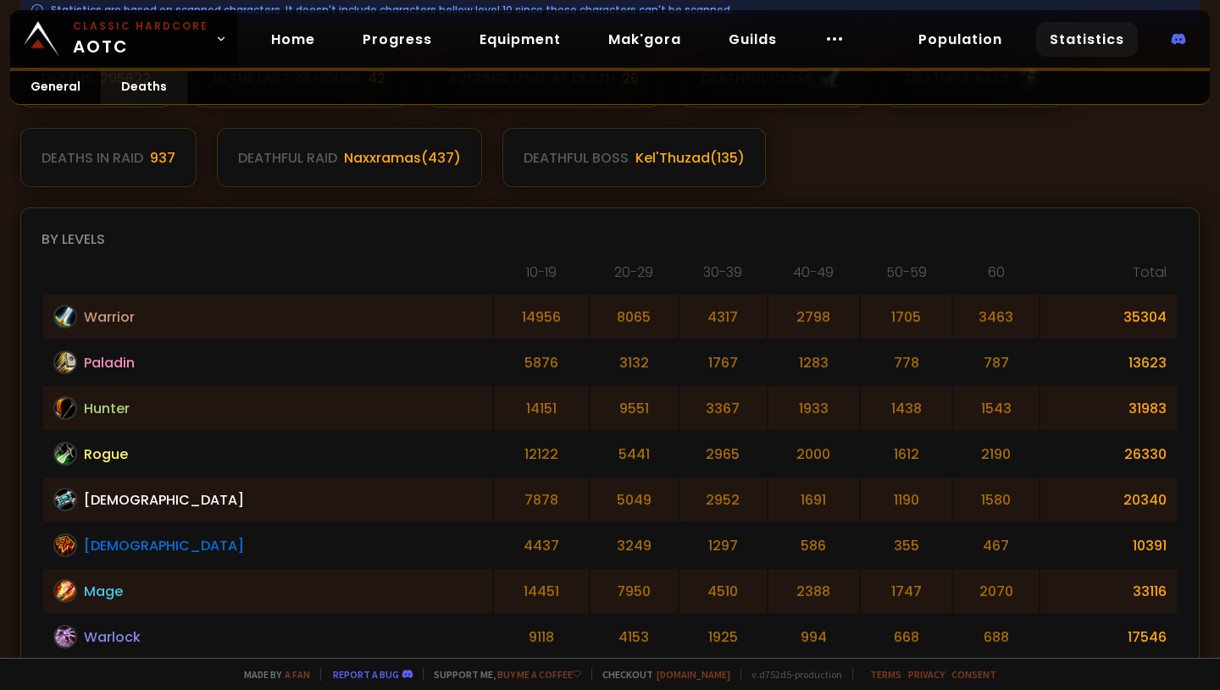
scroll to position [311, 0]
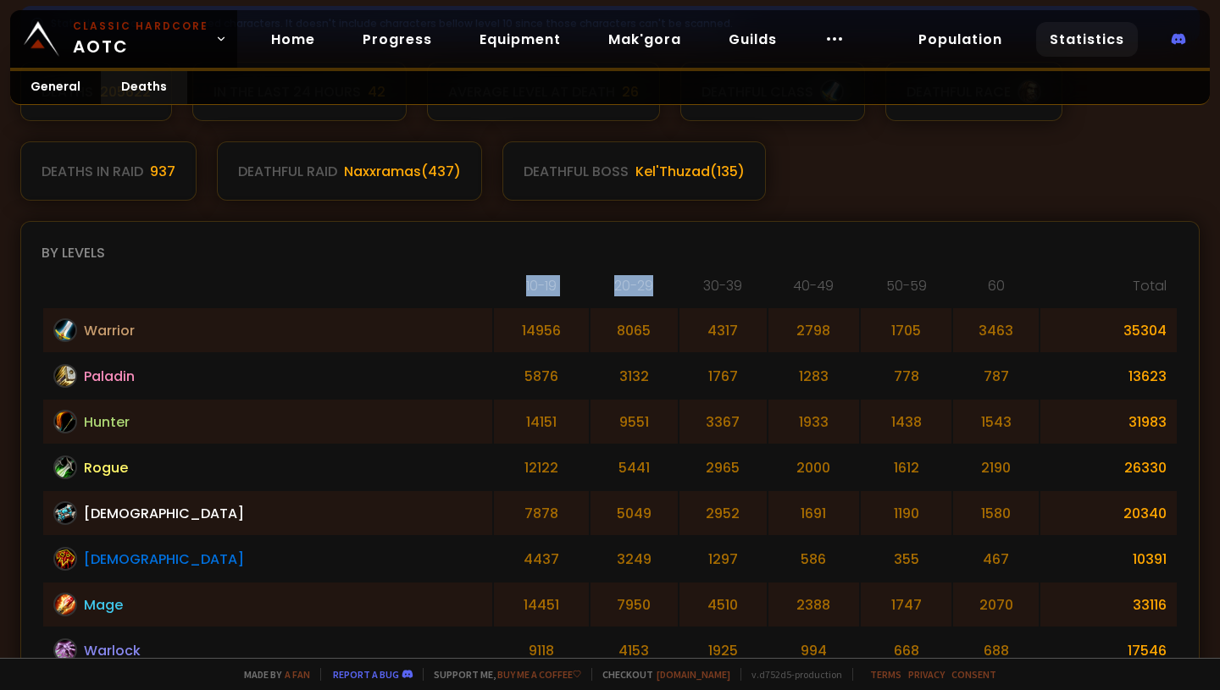
drag, startPoint x: 362, startPoint y: 288, endPoint x: 551, endPoint y: 305, distance: 190.5
click at [551, 305] on table "[PHONE_NUMBER] [PHONE_NUMBER] 50-59 60 Total Warrior 14956 8065 4317 2798 1705 …" at bounding box center [610, 519] width 1137 height 490
click at [549, 305] on table "[PHONE_NUMBER] [PHONE_NUMBER] 50-59 60 Total Warrior 14956 8065 4317 2798 1705 …" at bounding box center [610, 519] width 1137 height 490
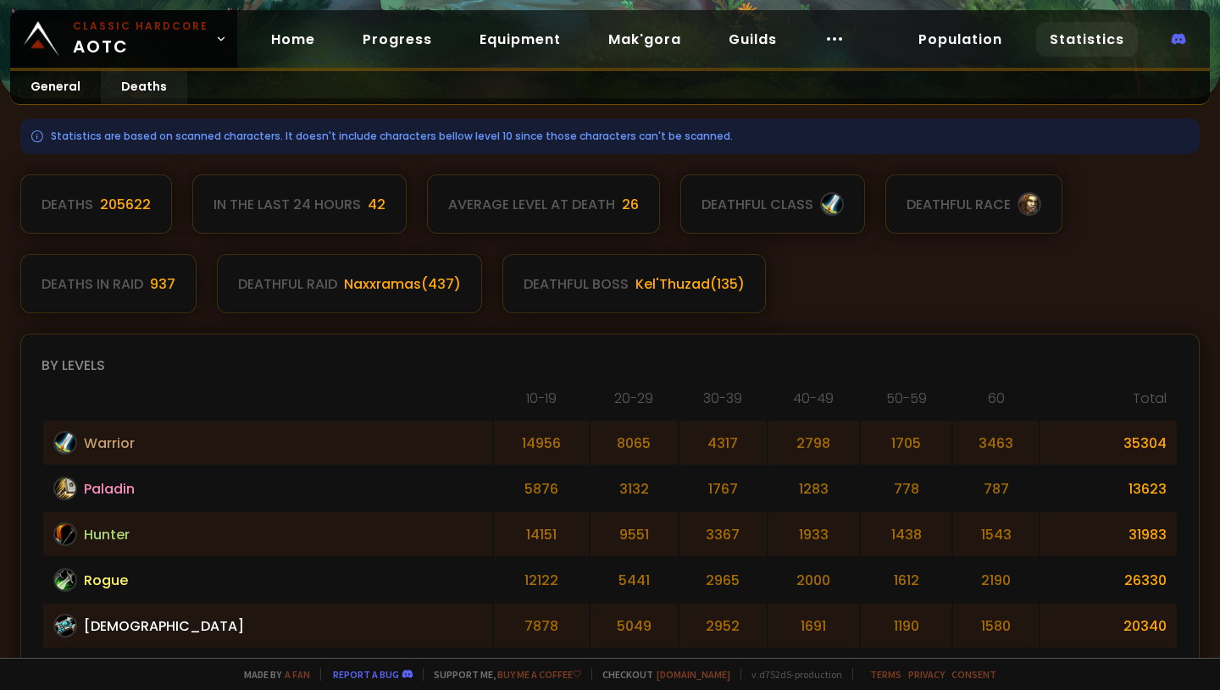
scroll to position [197, 0]
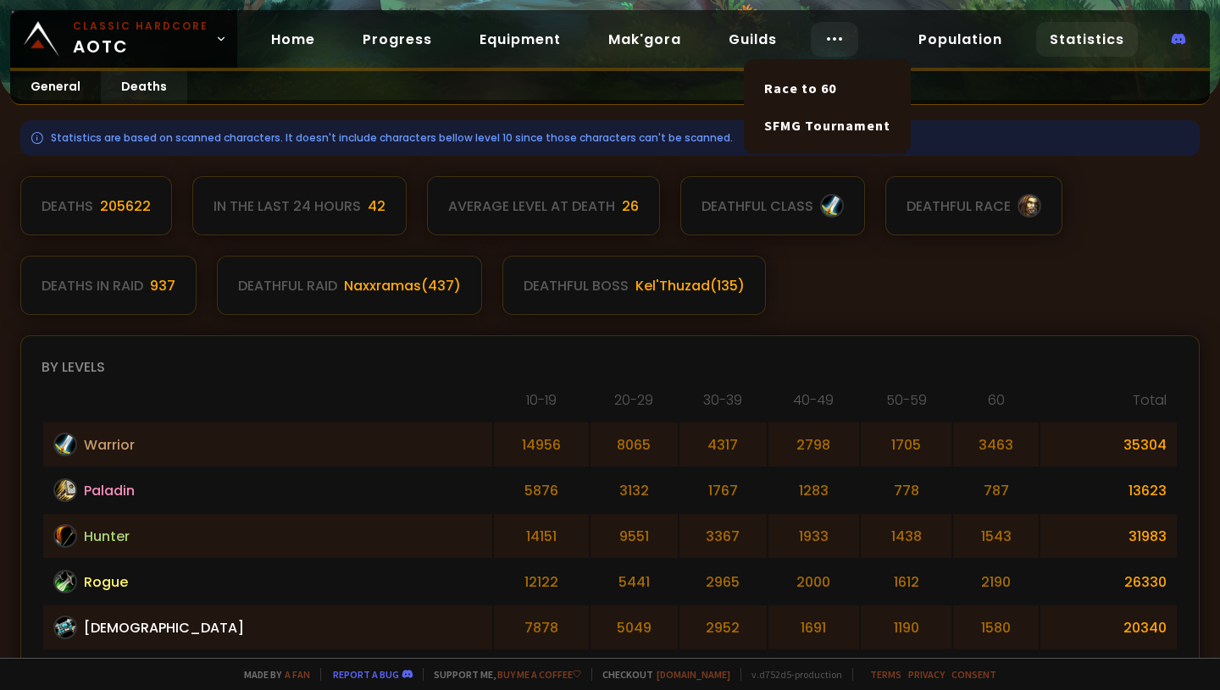
click at [824, 33] on icon at bounding box center [834, 39] width 20 height 20
click at [803, 87] on link "Race to 60" at bounding box center [827, 87] width 147 height 37
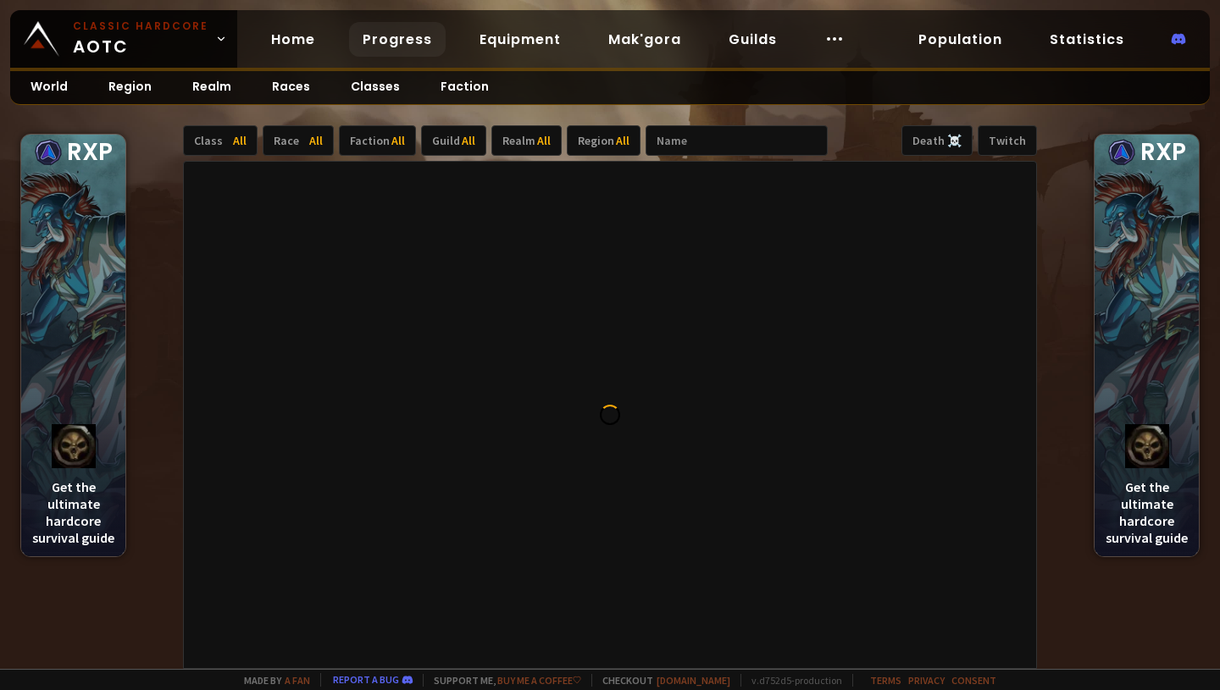
click at [928, 141] on div "Death ☠️" at bounding box center [936, 140] width 71 height 30
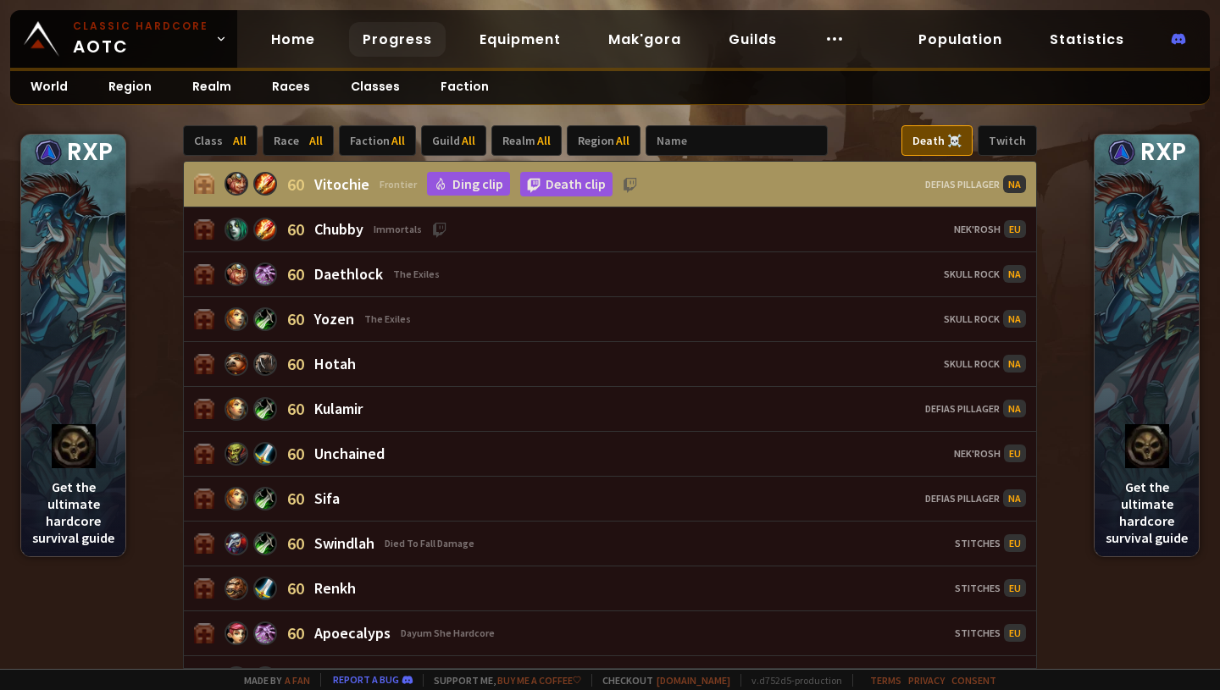
click at [361, 47] on link "Progress" at bounding box center [397, 39] width 97 height 35
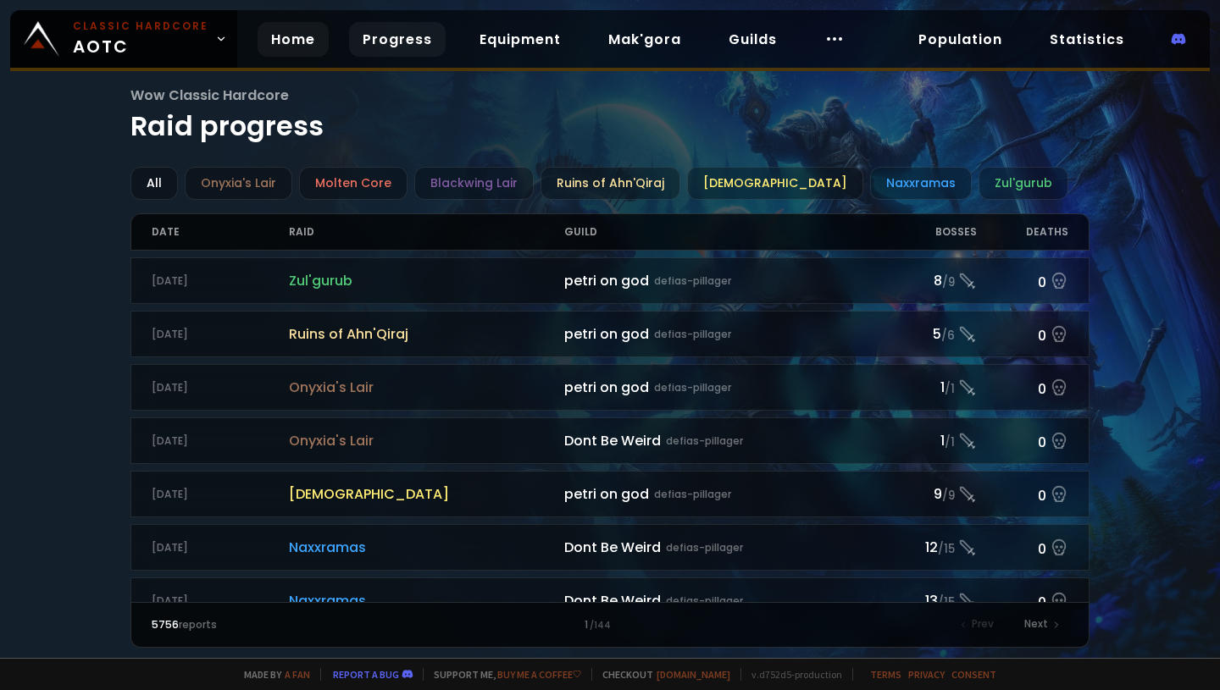
click at [301, 36] on link "Home" at bounding box center [293, 39] width 71 height 35
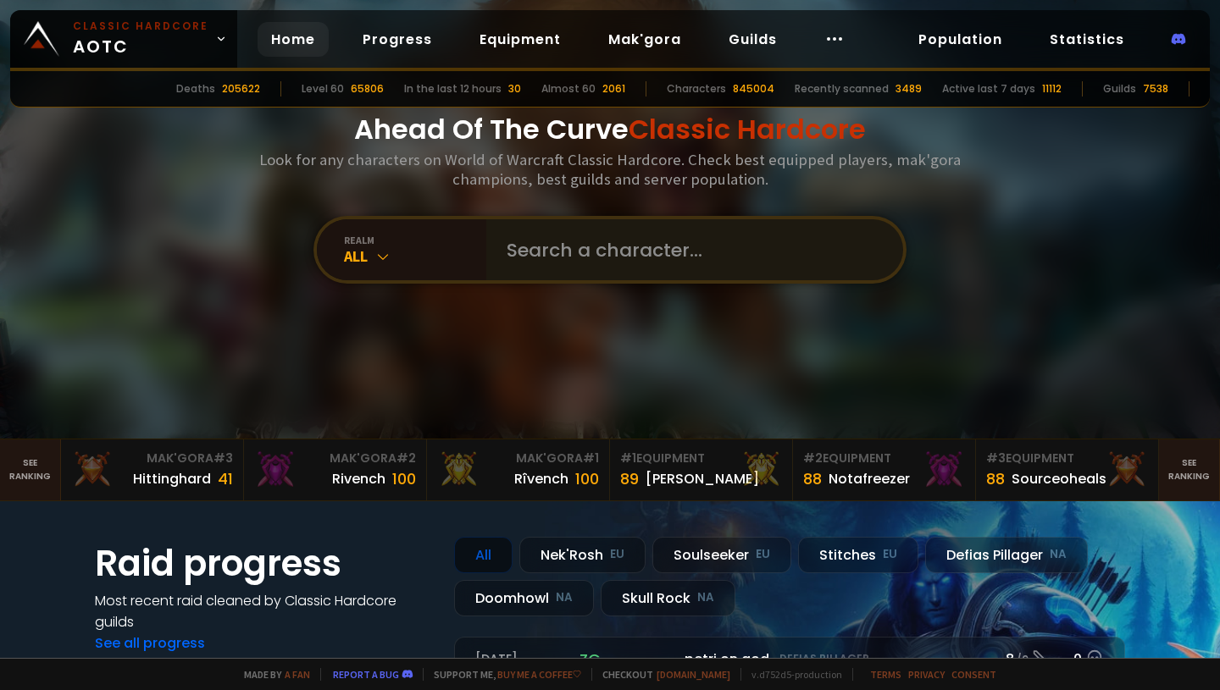
scroll to position [43, 0]
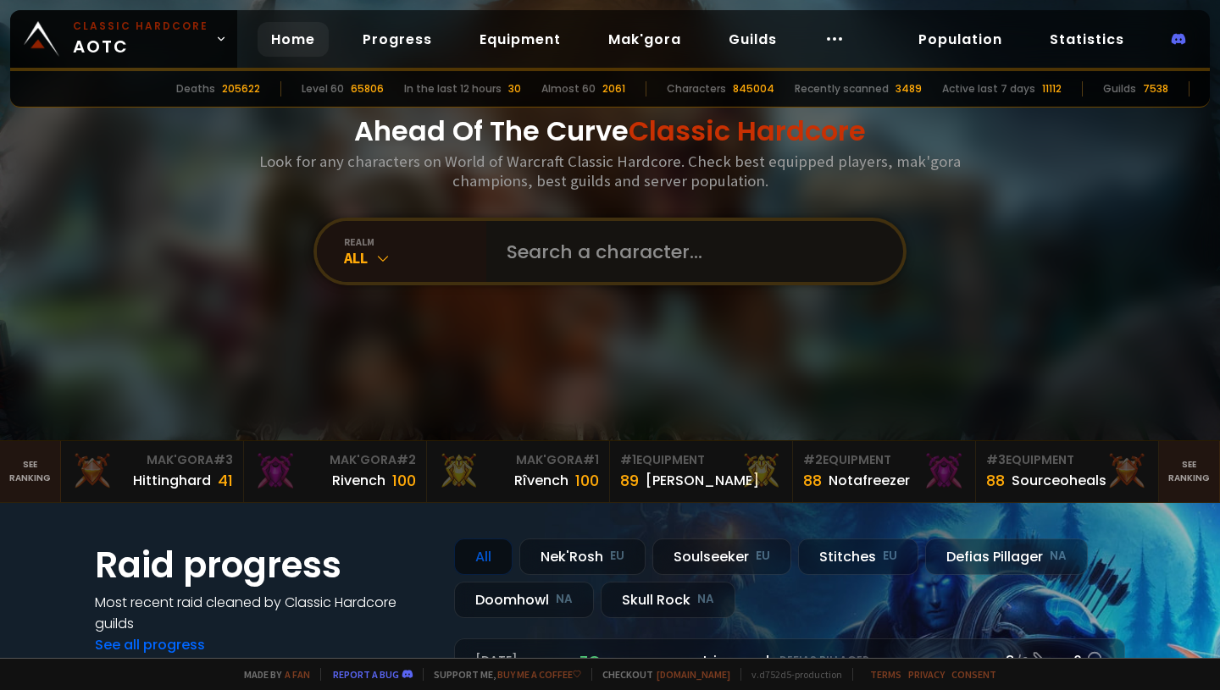
click at [532, 258] on input "text" at bounding box center [689, 251] width 386 height 61
type input "vangeist"
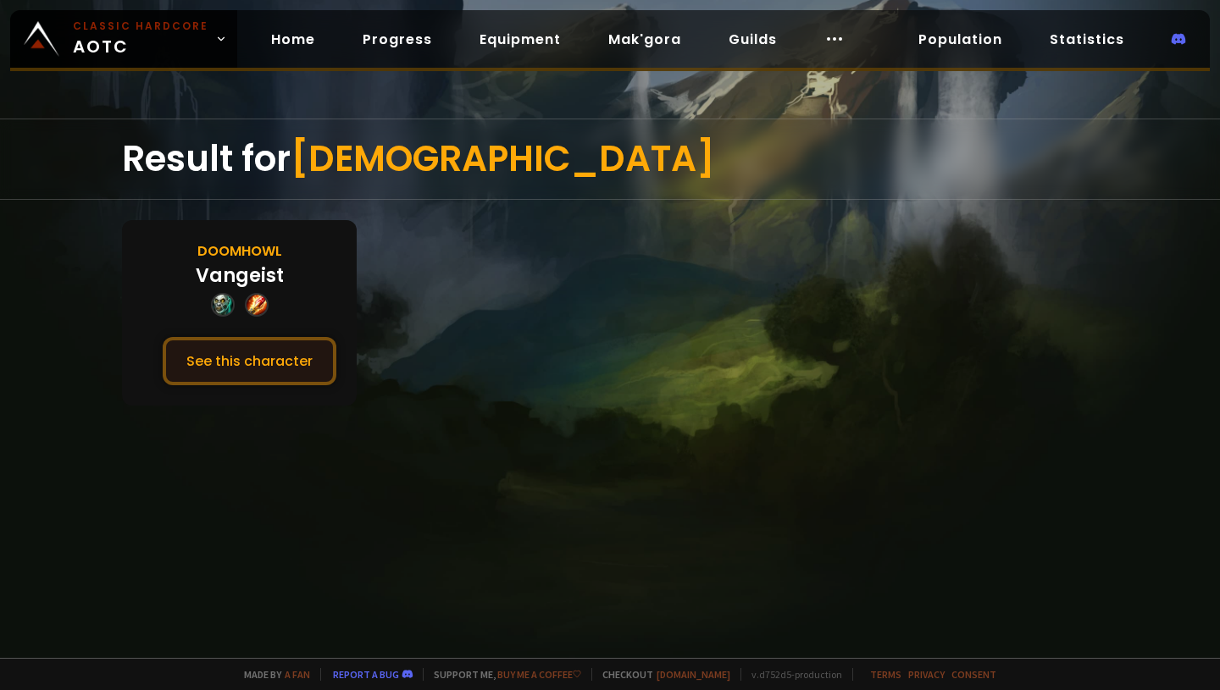
click at [281, 357] on button "See this character" at bounding box center [250, 361] width 174 height 48
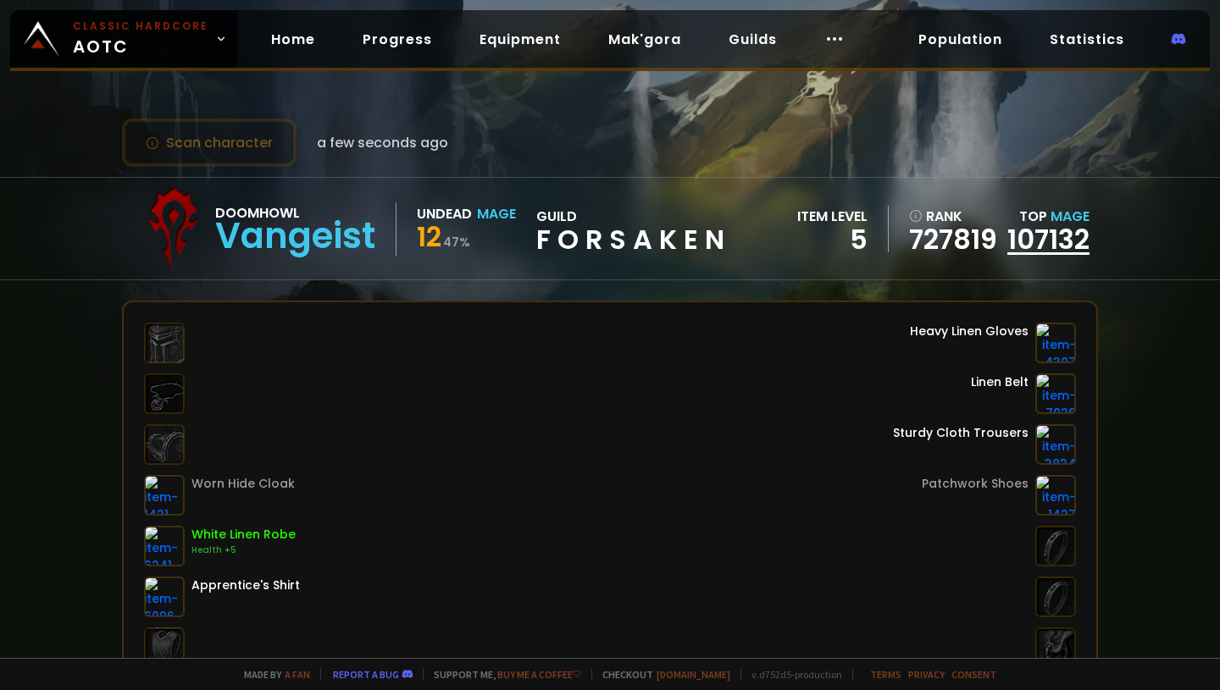
click at [1052, 246] on link "107132" at bounding box center [1048, 239] width 82 height 38
